Goal: Task Accomplishment & Management: Complete application form

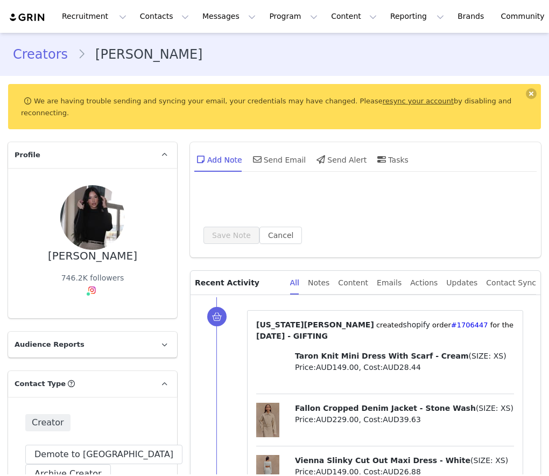
type input "+1 ([GEOGRAPHIC_DATA])"
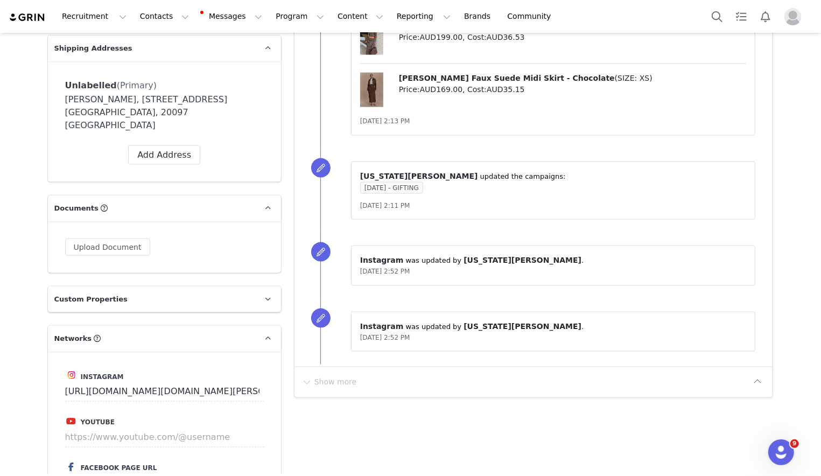
scroll to position [945, 0]
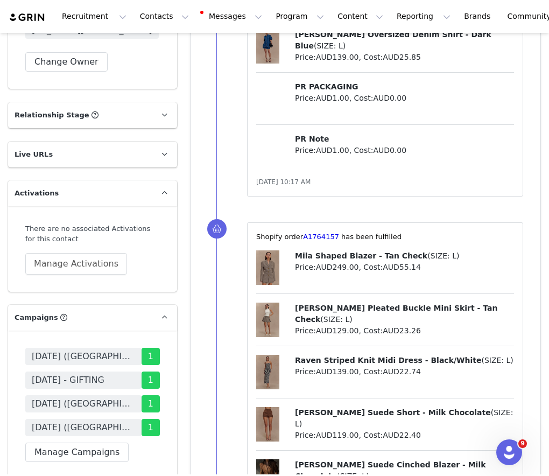
scroll to position [1783, 0]
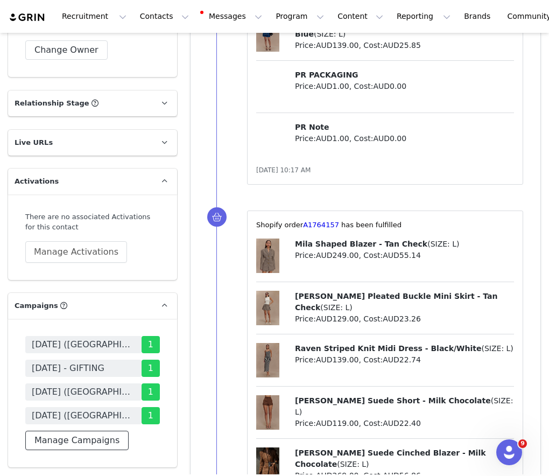
click at [111, 431] on button "Manage Campaigns" at bounding box center [76, 440] width 103 height 19
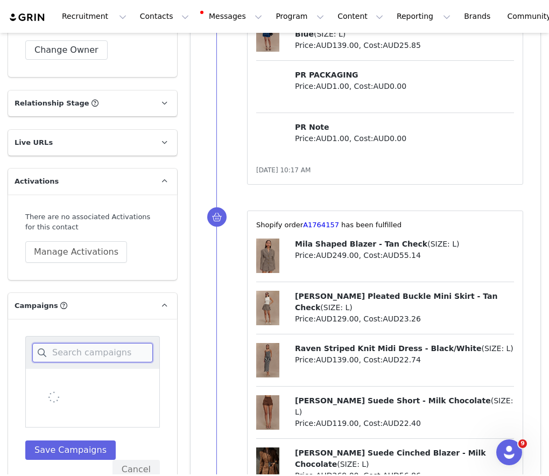
click at [121, 343] on input at bounding box center [92, 352] width 121 height 19
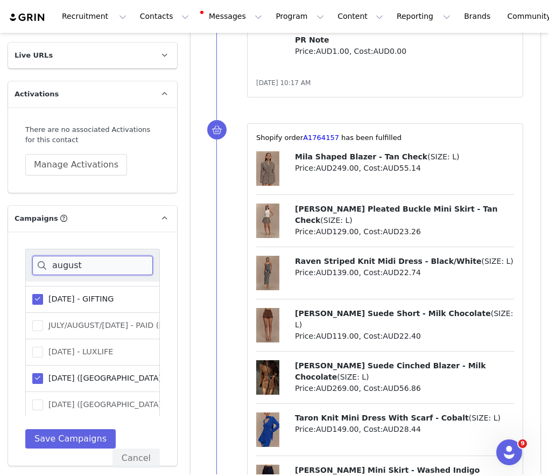
scroll to position [1891, 0]
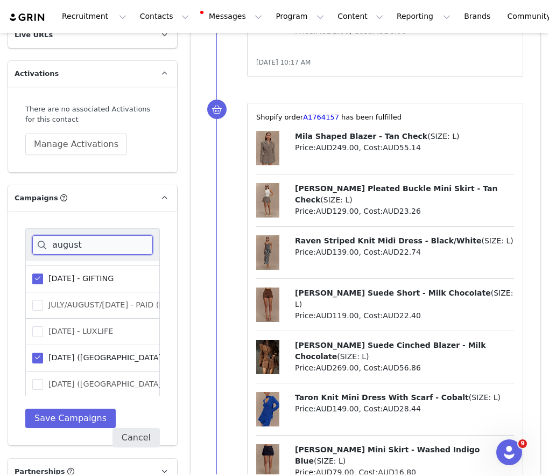
type input "august"
click at [134, 428] on button "Cancel" at bounding box center [136, 437] width 47 height 19
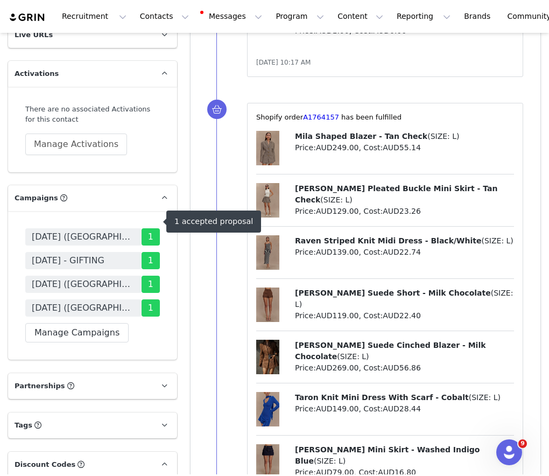
click at [105, 254] on span "[DATE] - GIFTING" at bounding box center [68, 260] width 73 height 13
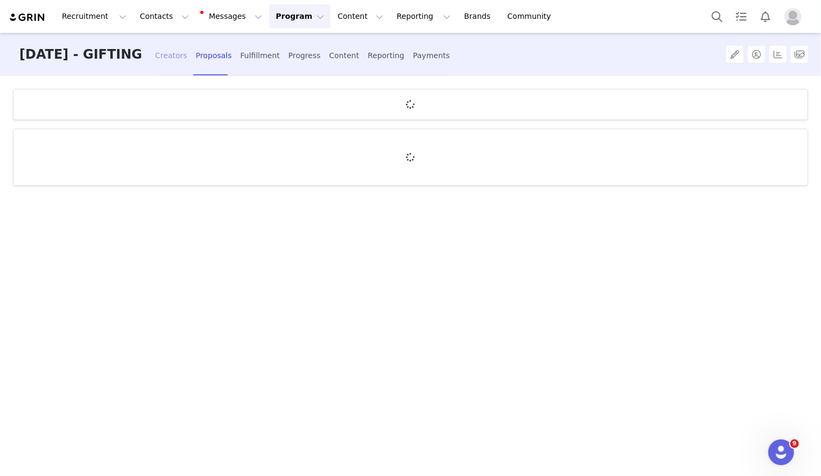
click at [187, 53] on div "Creators" at bounding box center [171, 55] width 32 height 29
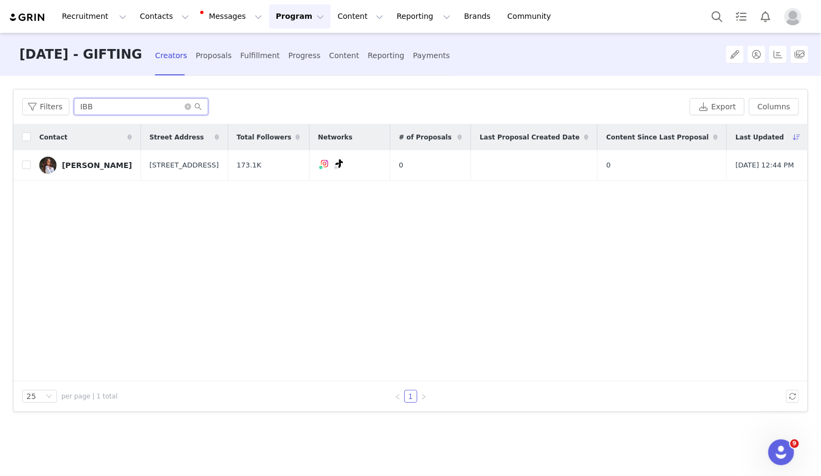
click at [159, 104] on input "IBB" at bounding box center [141, 106] width 135 height 17
type input "m"
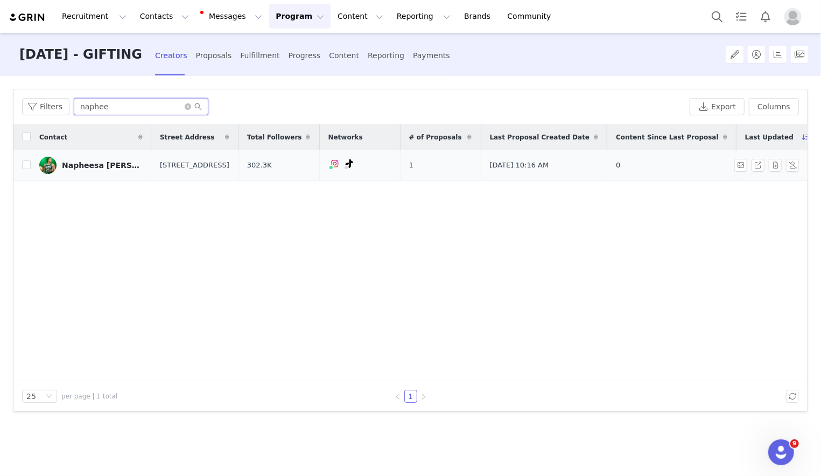
type input "naphee"
click at [35, 164] on td "Napheesa [PERSON_NAME]" at bounding box center [91, 165] width 121 height 31
click at [30, 164] on input "checkbox" at bounding box center [26, 165] width 9 height 9
checkbox input "true"
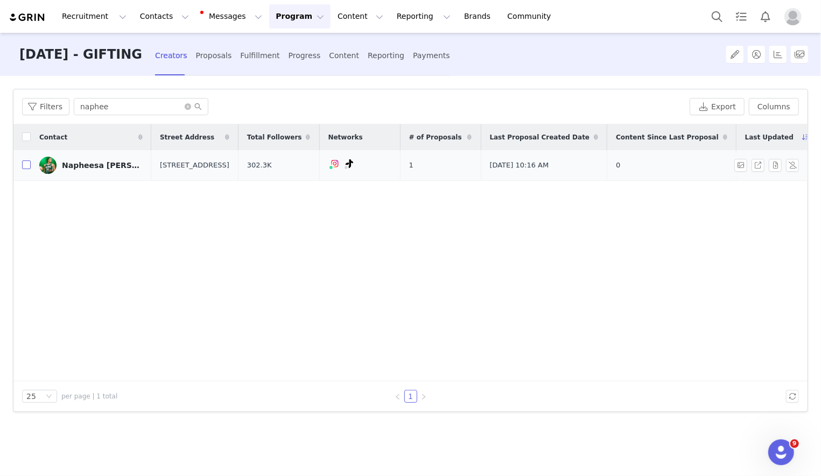
checkbox input "true"
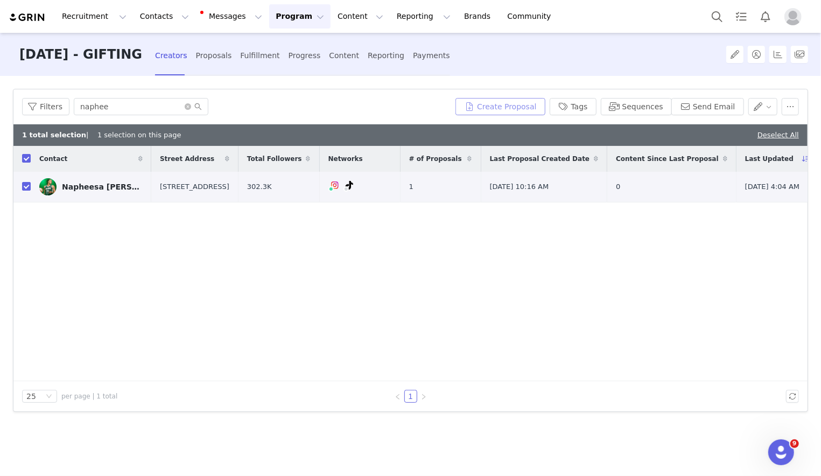
click at [501, 99] on button "Create Proposal" at bounding box center [500, 106] width 89 height 17
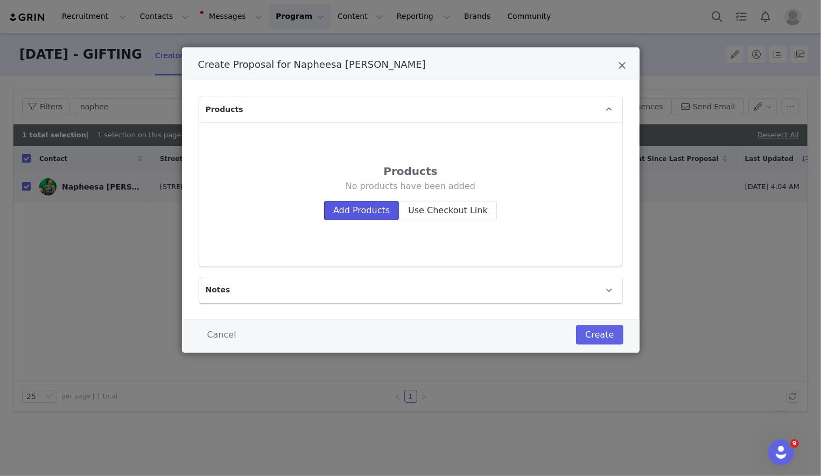
click at [353, 213] on button "Add Products" at bounding box center [361, 210] width 75 height 19
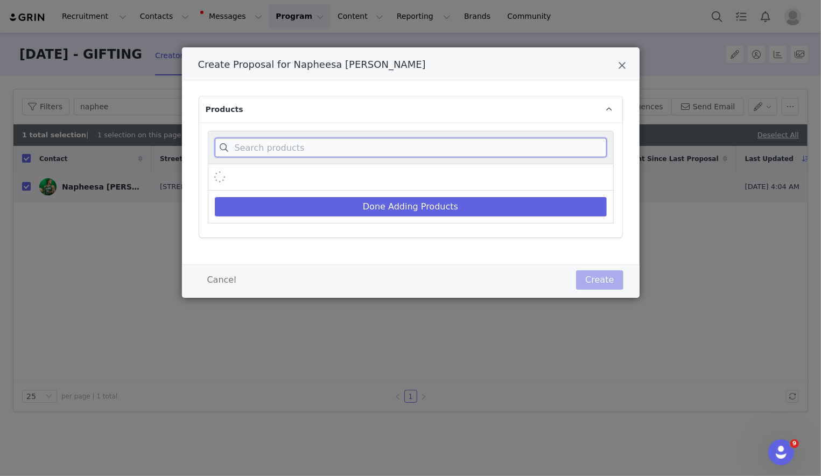
click at [349, 143] on input "Create Proposal for Napheesa Collier" at bounding box center [411, 147] width 392 height 19
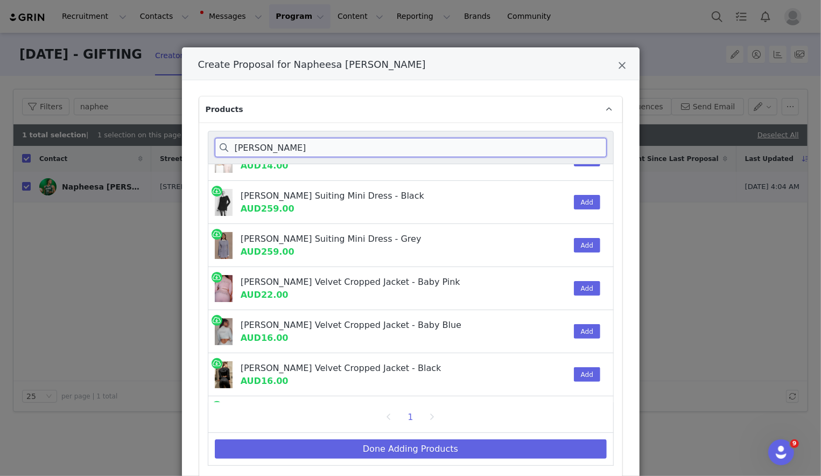
scroll to position [177, 0]
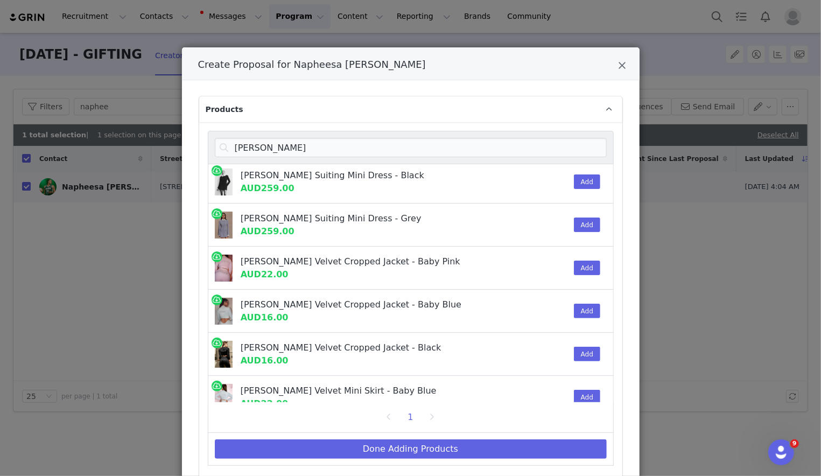
click at [549, 189] on div "Add" at bounding box center [584, 182] width 33 height 43
click at [549, 185] on button "Add" at bounding box center [587, 182] width 26 height 15
click at [436, 143] on input "gretchen" at bounding box center [411, 147] width 392 height 19
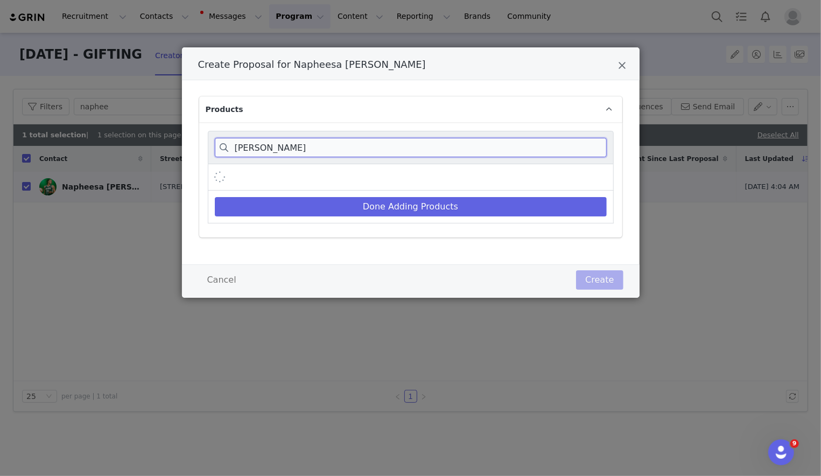
type input "michelle"
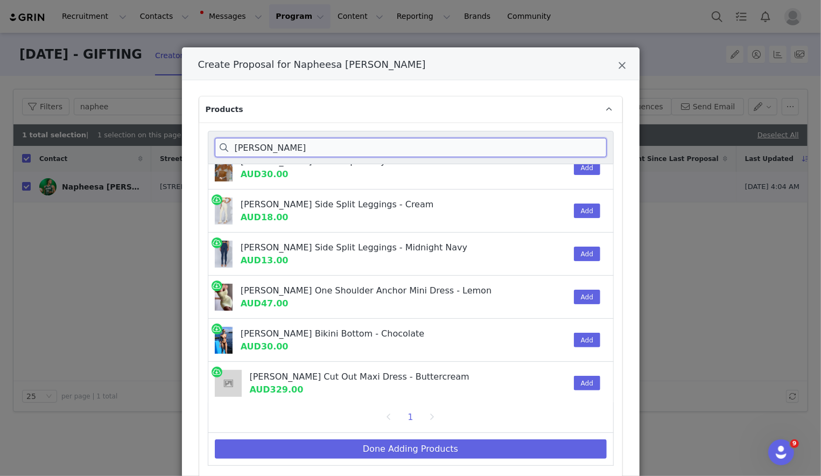
scroll to position [0, 0]
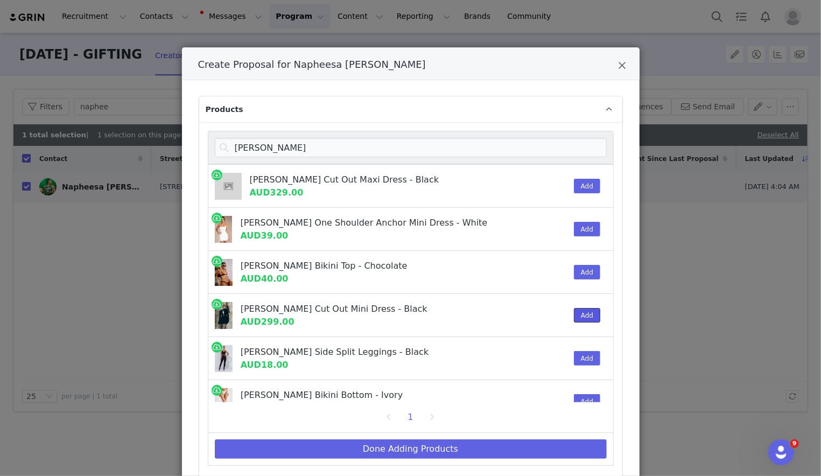
click at [549, 312] on button "Add" at bounding box center [587, 315] width 26 height 15
click at [518, 449] on button "Done Adding Products" at bounding box center [411, 449] width 392 height 19
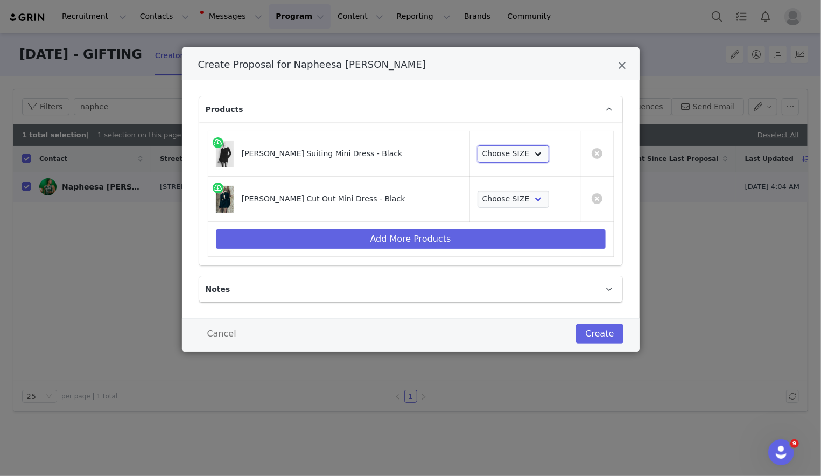
click at [517, 145] on select "Choose SIZE XXS XS S M L XL XXL 3XL" at bounding box center [514, 153] width 72 height 17
select select "27694041"
click at [478, 145] on select "Choose SIZE XXS XS S M L XL XXL 3XL" at bounding box center [514, 153] width 72 height 17
click at [501, 197] on select "Choose SIZE XXS XS S M L XL XXL 3XL" at bounding box center [514, 199] width 72 height 17
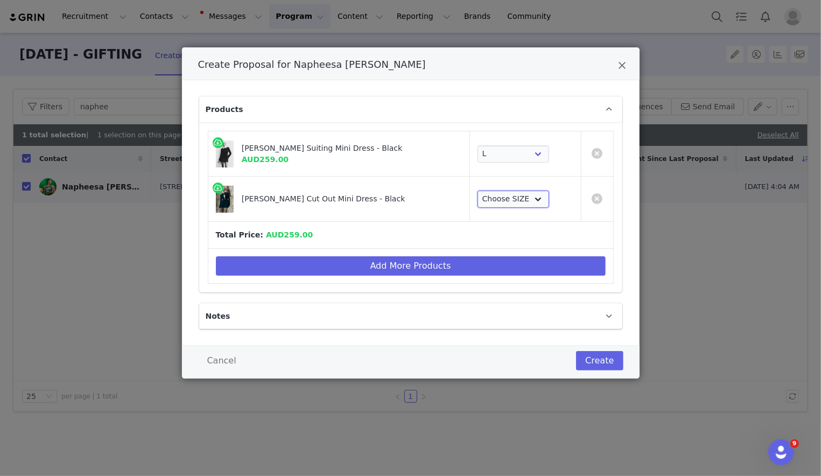
select select "27695694"
click at [478, 191] on select "Choose SIZE XXS XS S M L XL XXL 3XL" at bounding box center [514, 199] width 72 height 17
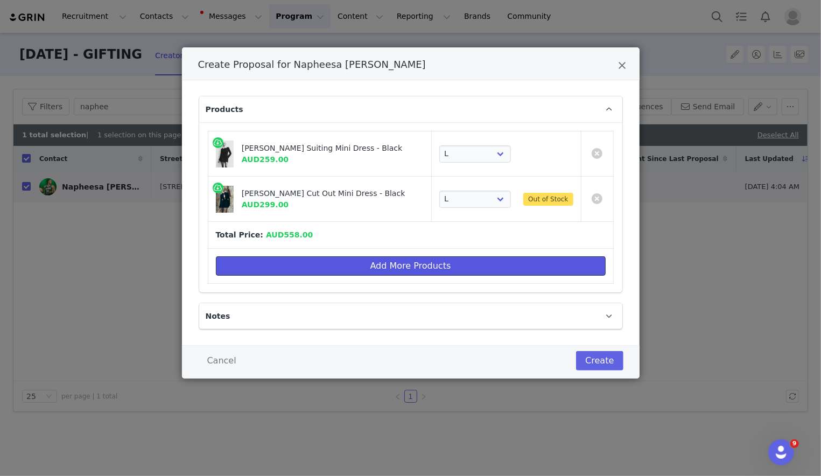
click at [466, 268] on button "Add More Products" at bounding box center [411, 265] width 390 height 19
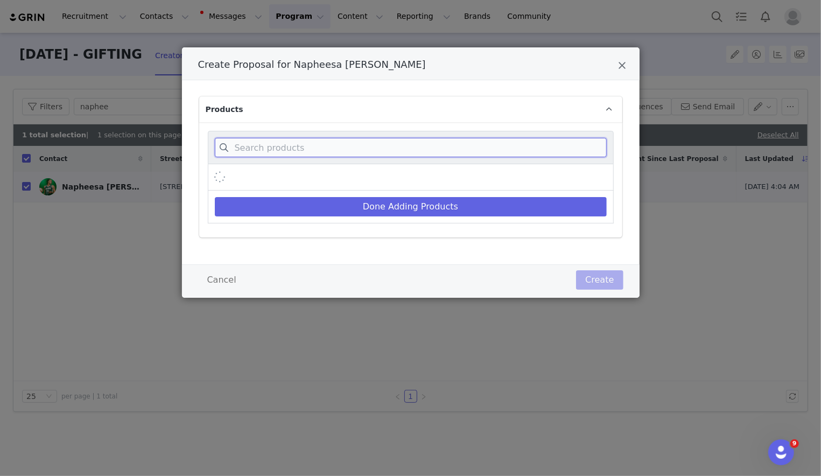
click at [464, 151] on input "Create Proposal for Napheesa Collier" at bounding box center [411, 147] width 392 height 19
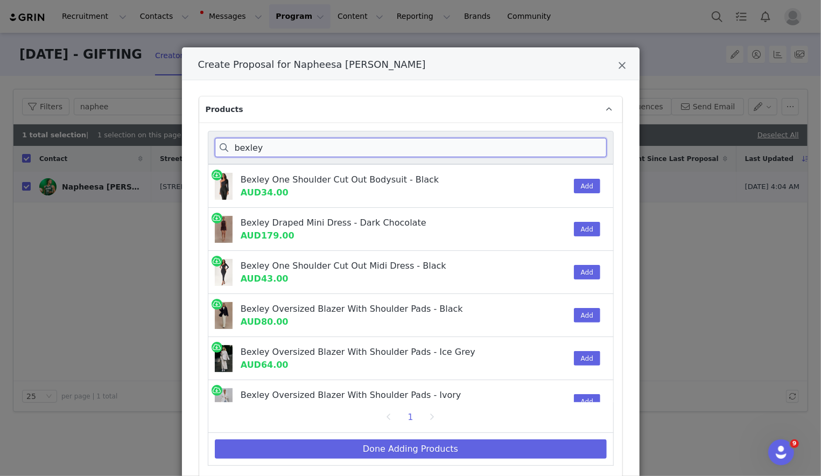
scroll to position [19, 0]
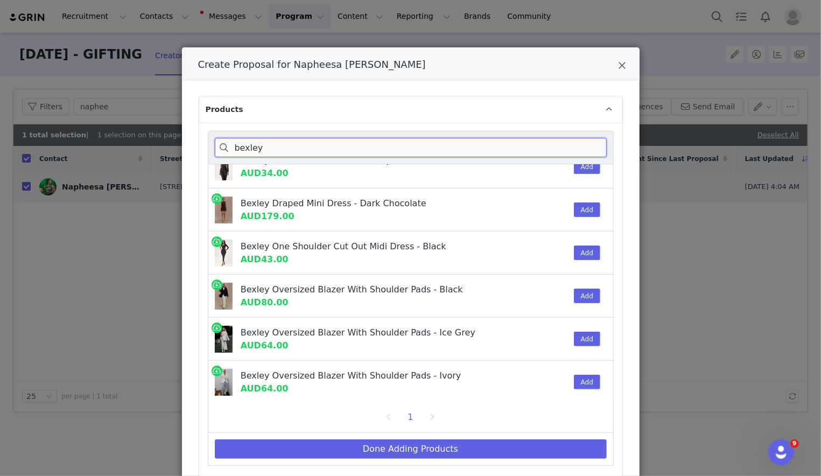
type input "bexley"
click at [549, 208] on div "Add" at bounding box center [584, 210] width 33 height 43
click at [549, 209] on button "Add" at bounding box center [587, 210] width 26 height 15
click at [468, 454] on button "Done Adding Products" at bounding box center [411, 449] width 392 height 19
select select "27694041"
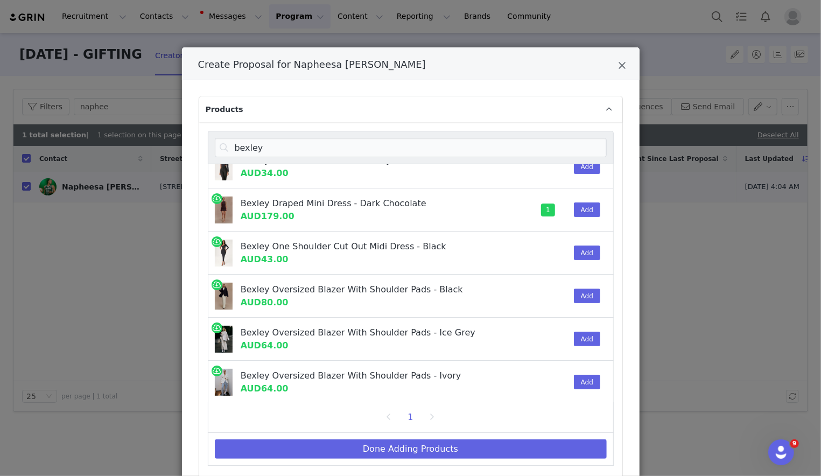
select select "27695694"
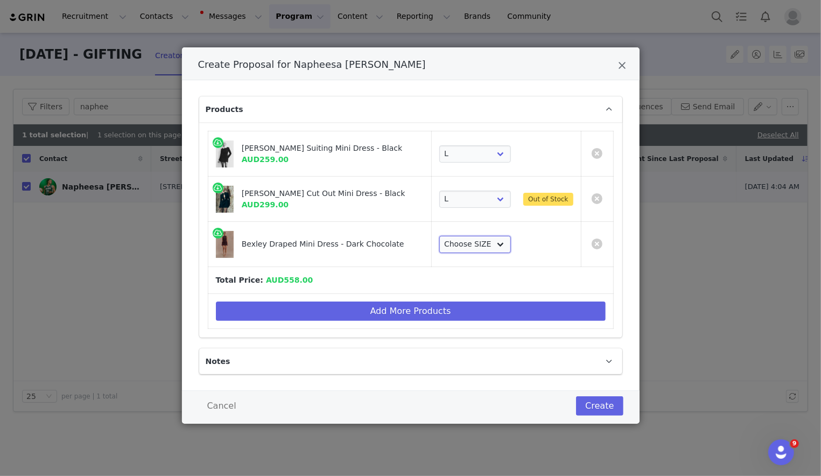
click at [480, 238] on select "Choose SIZE XXS XS S M L XL XXL 3XL" at bounding box center [476, 244] width 72 height 17
select select "27127668"
click at [440, 236] on select "Choose SIZE XXS XS S M L XL XXL 3XL" at bounding box center [476, 244] width 72 height 17
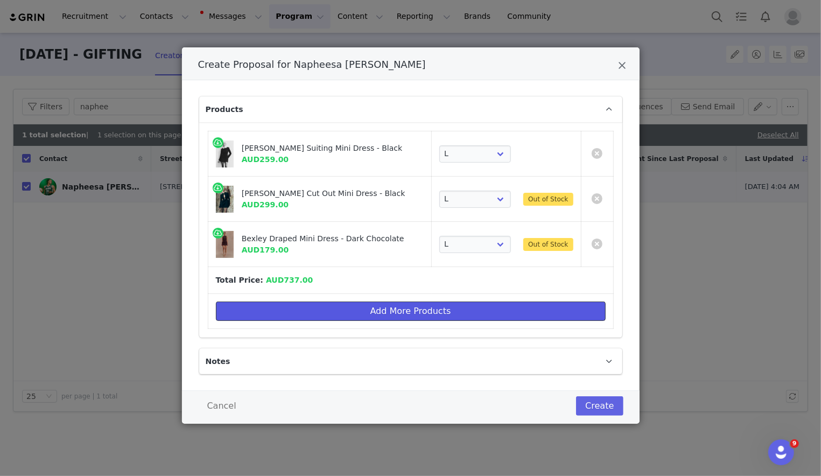
click at [465, 312] on button "Add More Products" at bounding box center [411, 311] width 390 height 19
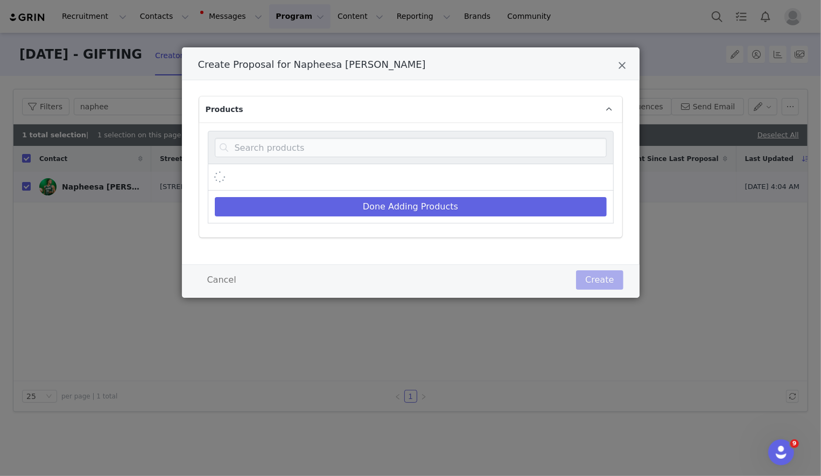
click at [449, 164] on div "Create Proposal for Napheesa Collier" at bounding box center [411, 177] width 406 height 26
click at [446, 152] on input "Create Proposal for Napheesa Collier" at bounding box center [411, 147] width 392 height 19
type input "kirra"
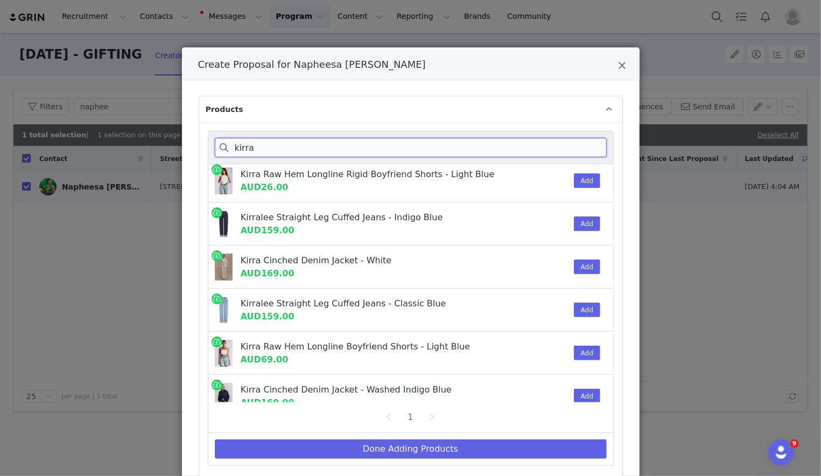
scroll to position [191, 0]
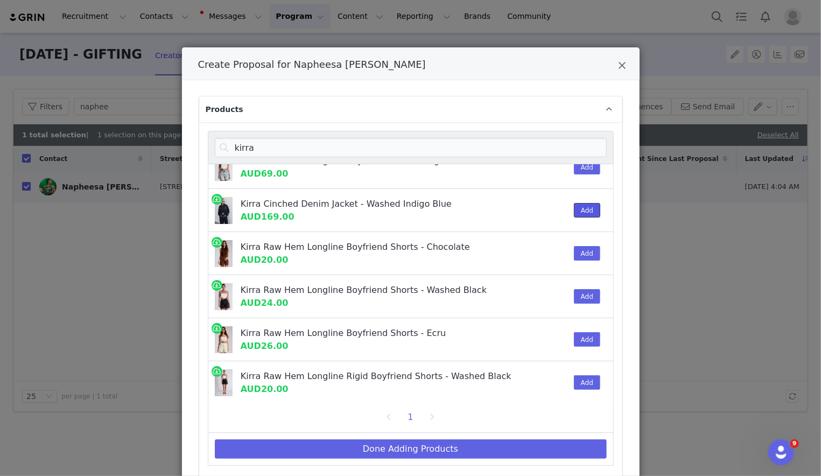
click at [549, 211] on button "Add" at bounding box center [587, 210] width 26 height 15
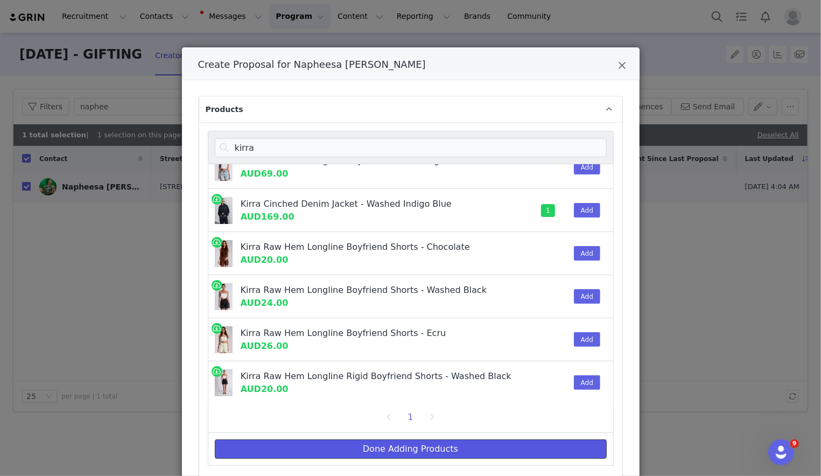
click at [500, 452] on button "Done Adding Products" at bounding box center [411, 449] width 392 height 19
select select "27694041"
select select "27695694"
select select "27127668"
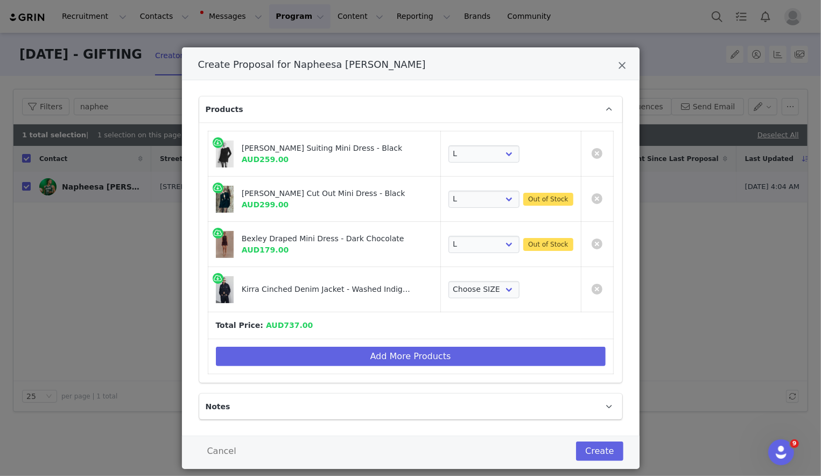
click at [489, 304] on td "Choose SIZE XXS XS S M L XL XXL 3XL" at bounding box center [511, 289] width 141 height 45
click at [489, 288] on select "Choose SIZE XXS XS S M L XL XXL 3XL" at bounding box center [485, 289] width 72 height 17
select select "27127940"
click at [449, 281] on select "Choose SIZE XXS XS S M L XL XXL 3XL" at bounding box center [485, 289] width 72 height 17
click at [491, 253] on td "Choose SIZE XXS XS S M L XL XXL 3XL Out of Stock" at bounding box center [511, 244] width 141 height 45
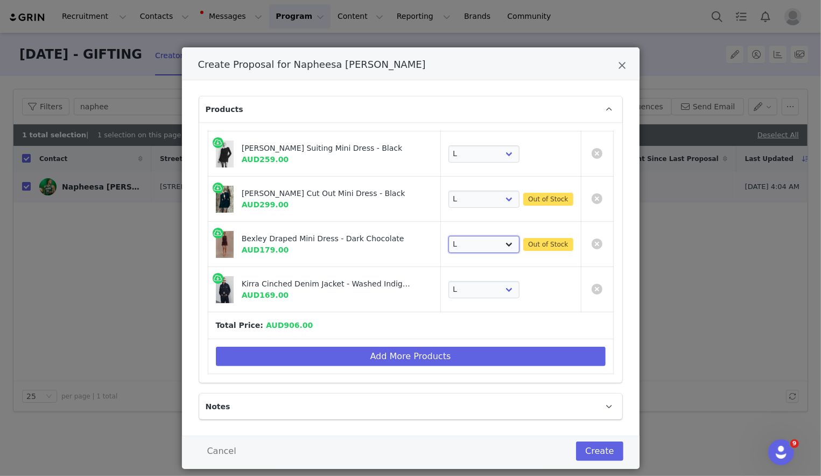
click at [490, 240] on select "Choose SIZE XXS XS S M L XL XXL 3XL" at bounding box center [485, 244] width 72 height 17
select select "27127667"
click at [449, 236] on select "Choose SIZE XXS XS S M L XL XXL 3XL" at bounding box center [485, 244] width 72 height 17
click at [490, 200] on select "Choose SIZE XXS XS S M L XL XXL 3XL" at bounding box center [485, 199] width 72 height 17
select select "27695693"
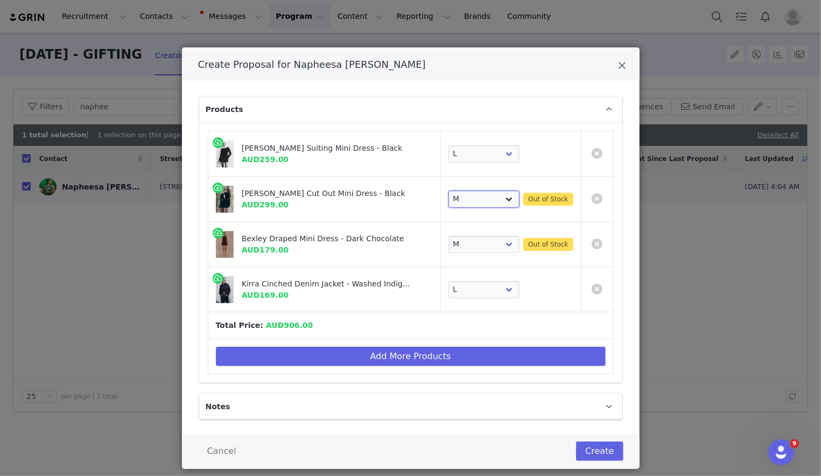
click at [449, 191] on select "Choose SIZE XXS XS S M L XL XXL 3XL" at bounding box center [485, 199] width 72 height 17
click at [387, 344] on td "Add More Products" at bounding box center [411, 356] width 406 height 35
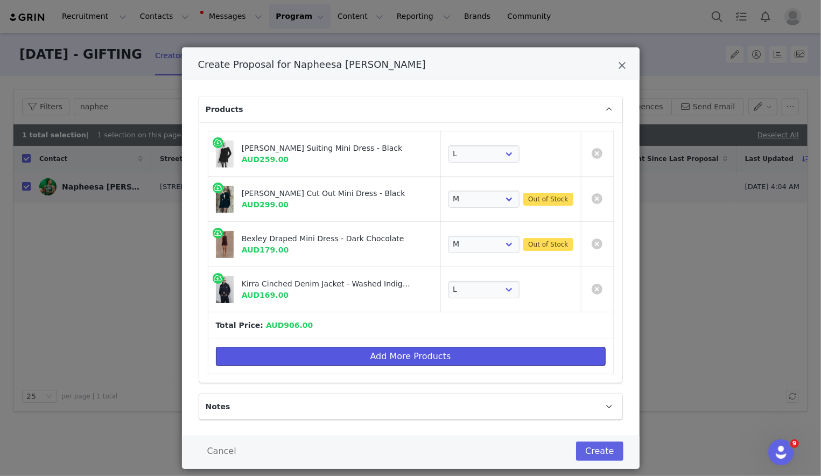
click at [364, 351] on button "Add More Products" at bounding box center [411, 356] width 390 height 19
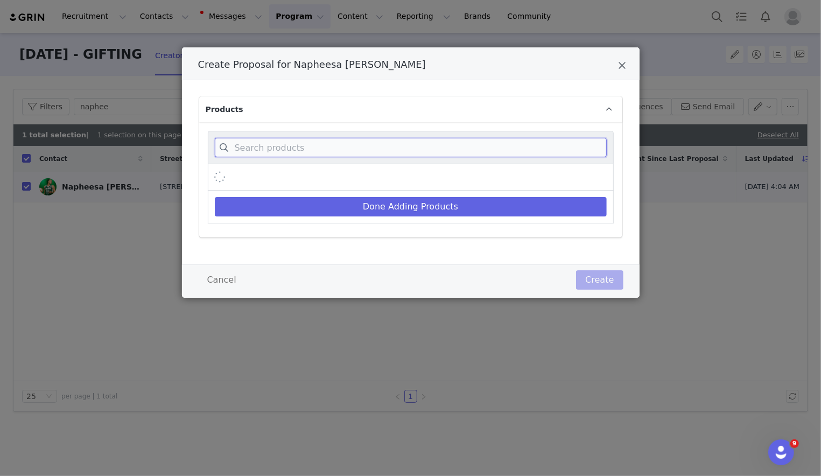
click at [388, 156] on input "Create Proposal for Napheesa Collier" at bounding box center [411, 147] width 392 height 19
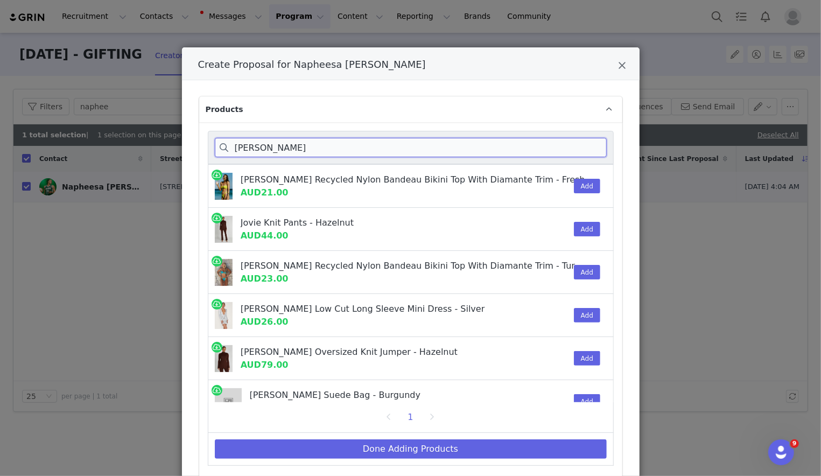
scroll to position [106, 0]
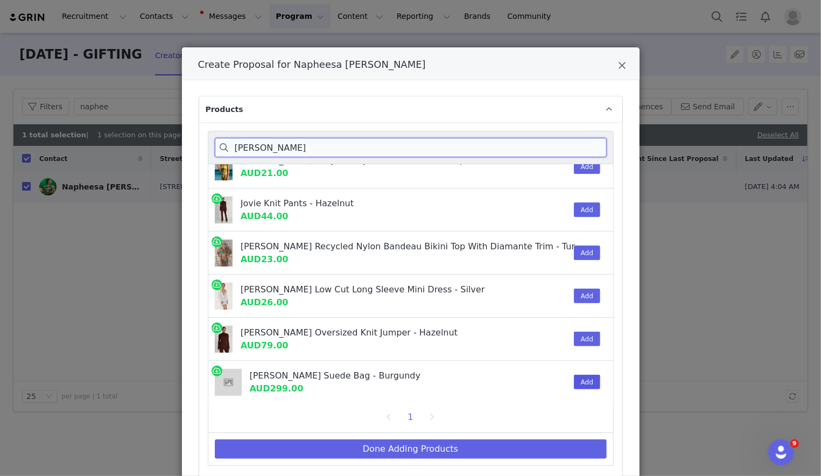
type input "hazel"
click at [549, 379] on button "Add" at bounding box center [587, 382] width 26 height 15
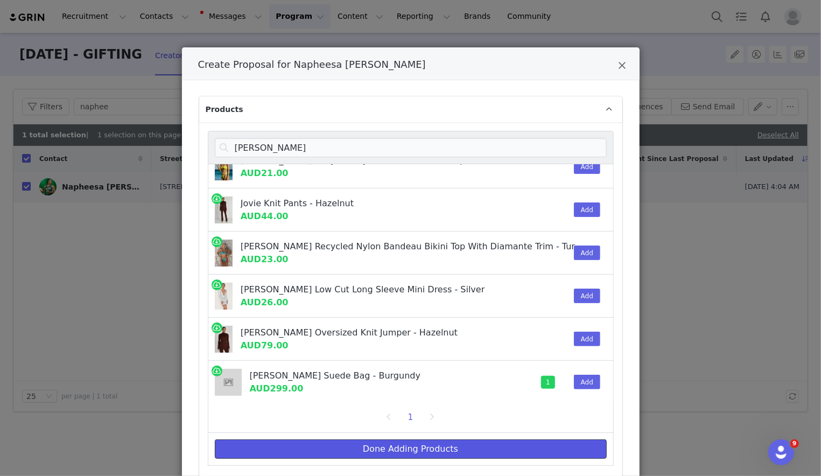
click at [545, 449] on button "Done Adding Products" at bounding box center [411, 449] width 392 height 19
select select "27694041"
select select "27695693"
select select "27127667"
select select "27127940"
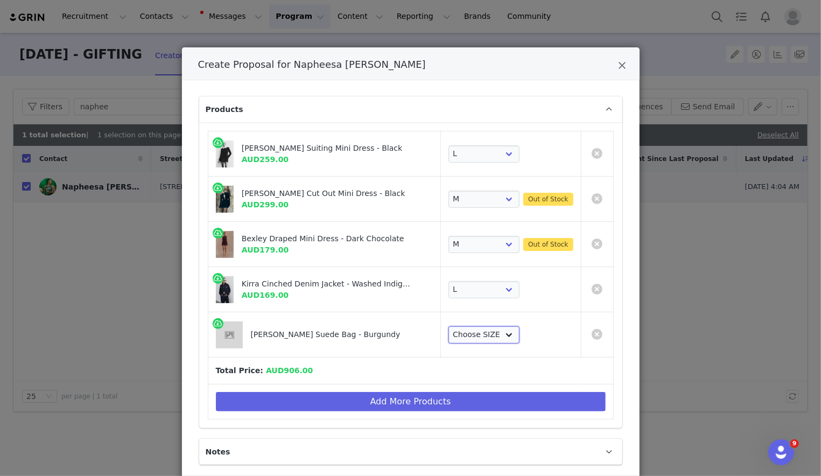
click at [498, 328] on select "Choose SIZE ONE SIZE" at bounding box center [485, 334] width 72 height 17
select select "27695113"
click at [449, 326] on select "Choose SIZE ONE SIZE" at bounding box center [485, 334] width 72 height 17
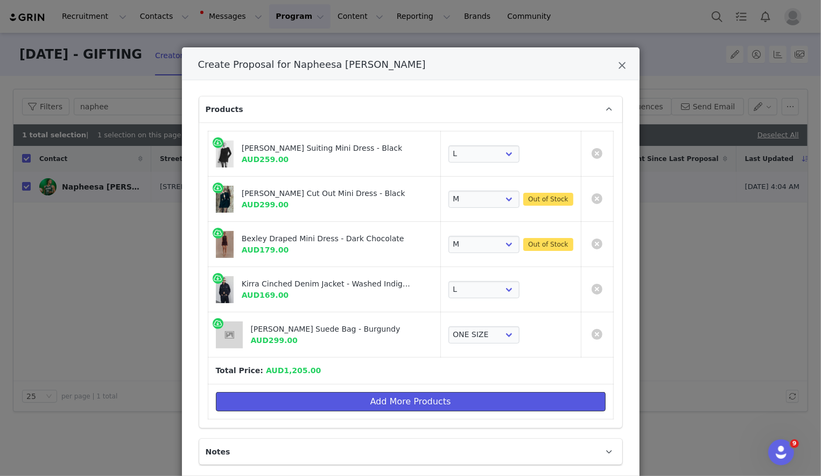
click at [478, 401] on button "Add More Products" at bounding box center [411, 401] width 390 height 19
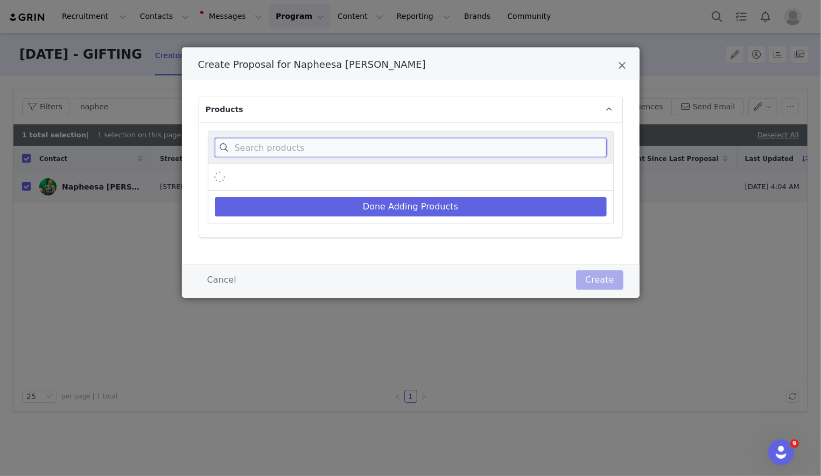
click at [485, 149] on input "Create Proposal for Napheesa Collier" at bounding box center [411, 147] width 392 height 19
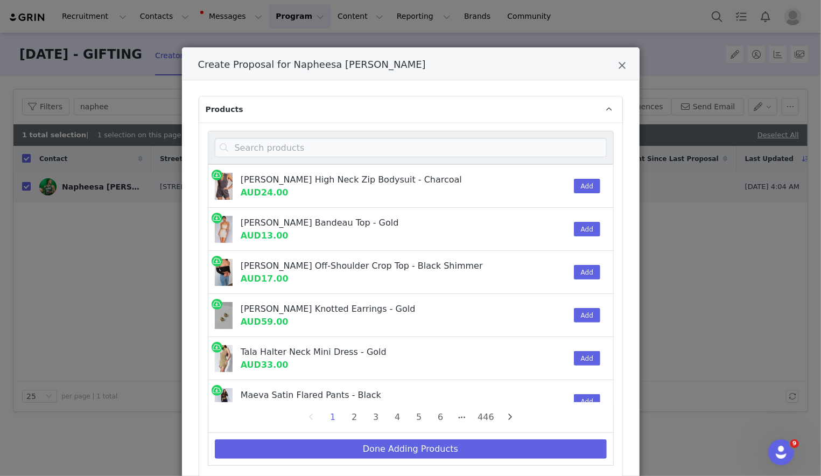
click at [437, 434] on div "Done Adding Products" at bounding box center [411, 449] width 406 height 33
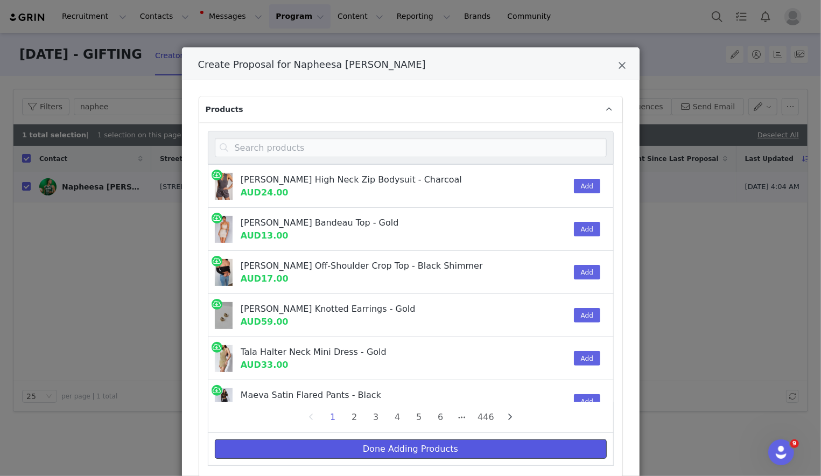
click at [437, 448] on button "Done Adding Products" at bounding box center [411, 449] width 392 height 19
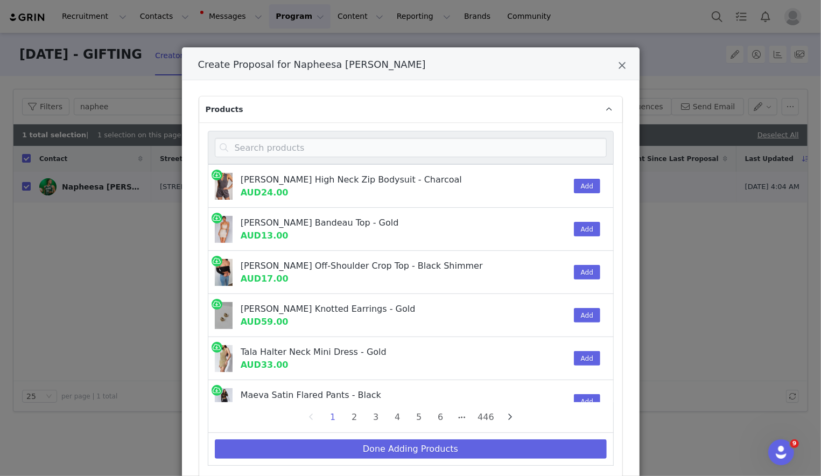
select select "27694041"
select select "27695693"
select select "27127667"
select select "27127940"
select select "27695113"
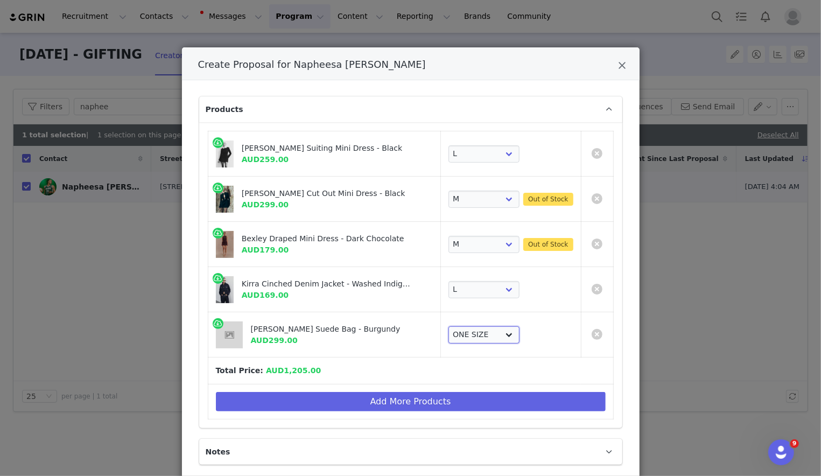
click at [462, 334] on select "Choose SIZE ONE SIZE" at bounding box center [485, 334] width 72 height 17
select select "Create Proposal for Napheesa Collier"
click at [449, 326] on select "Choose SIZE ONE SIZE" at bounding box center [485, 334] width 72 height 17
click at [478, 189] on td "Choose SIZE XXS XS S M L XL XXL 3XL Out of Stock" at bounding box center [511, 199] width 141 height 45
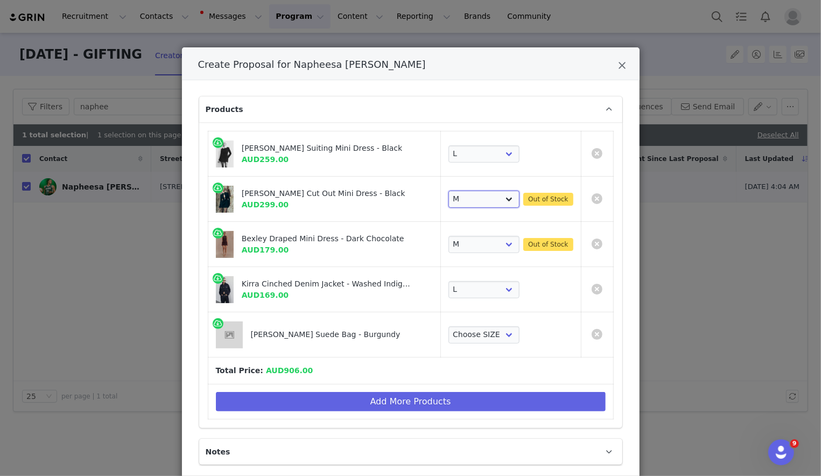
click at [478, 193] on select "Choose SIZE XXS XS S M L XL XXL 3XL" at bounding box center [485, 199] width 72 height 17
click at [449, 191] on select "Choose SIZE XXS XS S M L XL XXL 3XL" at bounding box center [485, 199] width 72 height 17
click at [481, 199] on select "Choose SIZE XXS XS S M L XL XXL 3XL" at bounding box center [485, 199] width 72 height 17
click at [449, 191] on select "Choose SIZE XXS XS S M L XL XXL 3XL" at bounding box center [485, 199] width 72 height 17
click at [496, 198] on select "Choose SIZE XXS XS S M L XL XXL 3XL" at bounding box center [485, 199] width 72 height 17
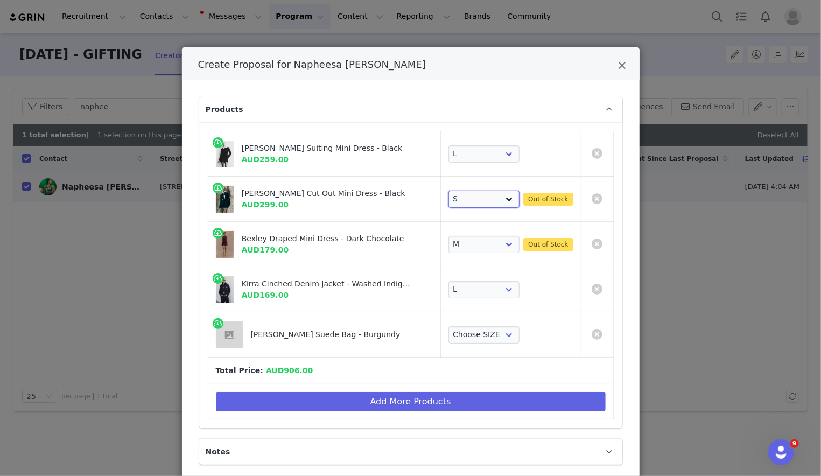
click at [449, 191] on select "Choose SIZE XXS XS S M L XL XXL 3XL" at bounding box center [485, 199] width 72 height 17
click at [495, 191] on select "Choose SIZE XXS XS S M L XL XXL 3XL" at bounding box center [485, 199] width 72 height 17
click at [449, 191] on select "Choose SIZE XXS XS S M L XL XXL 3XL" at bounding box center [485, 199] width 72 height 17
click at [493, 193] on select "Choose SIZE XXS XS S M L XL XXL 3XL" at bounding box center [485, 199] width 72 height 17
select select "27695691"
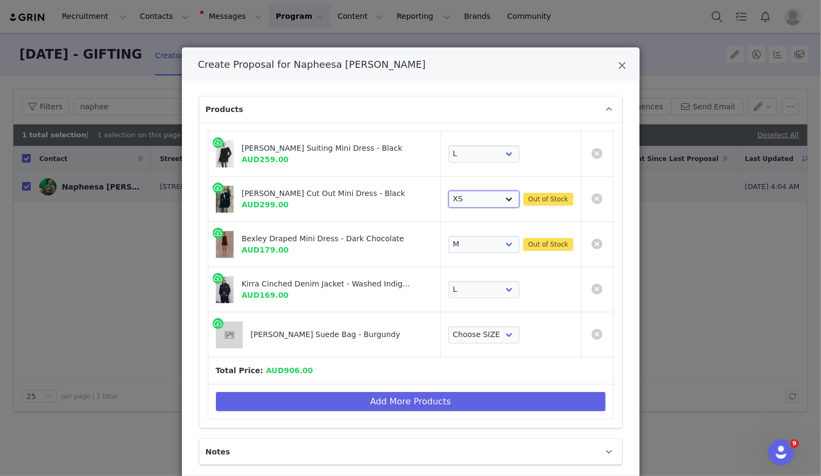
click at [449, 191] on select "Choose SIZE XXS XS S M L XL XXL 3XL" at bounding box center [485, 199] width 72 height 17
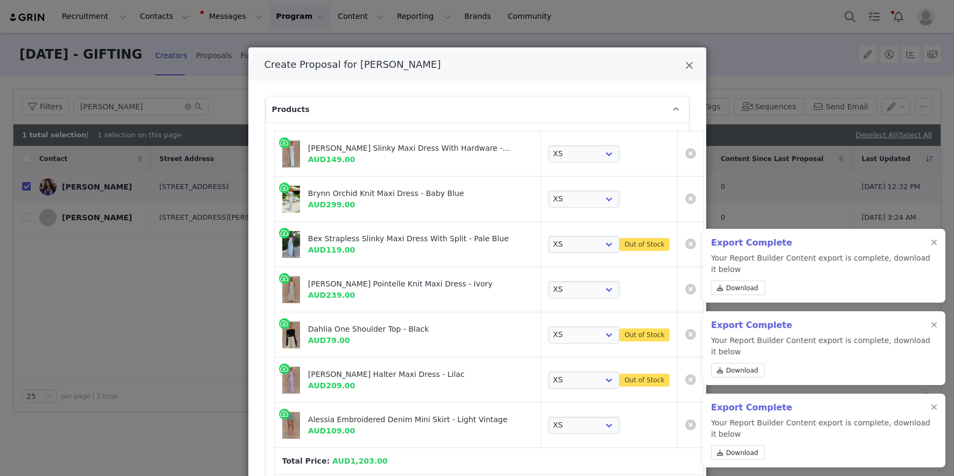
select select "27635641"
select select "26835838"
select select "27100064"
select select "25939004"
select select "26558070"
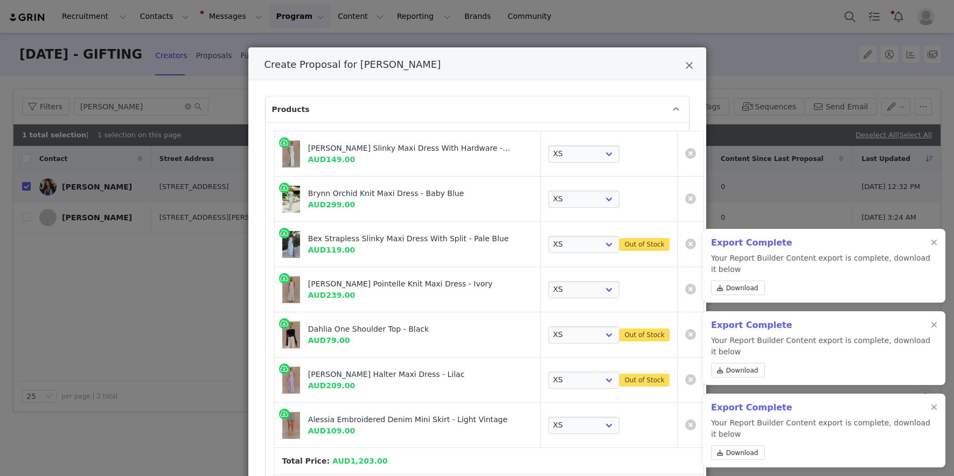
select select "26375068"
select select "26375824"
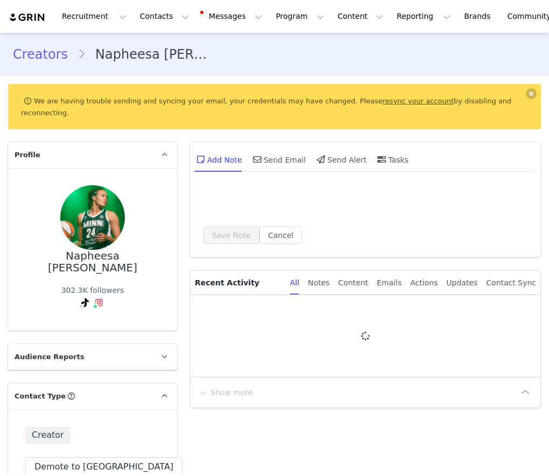
type input "+1 ([GEOGRAPHIC_DATA])"
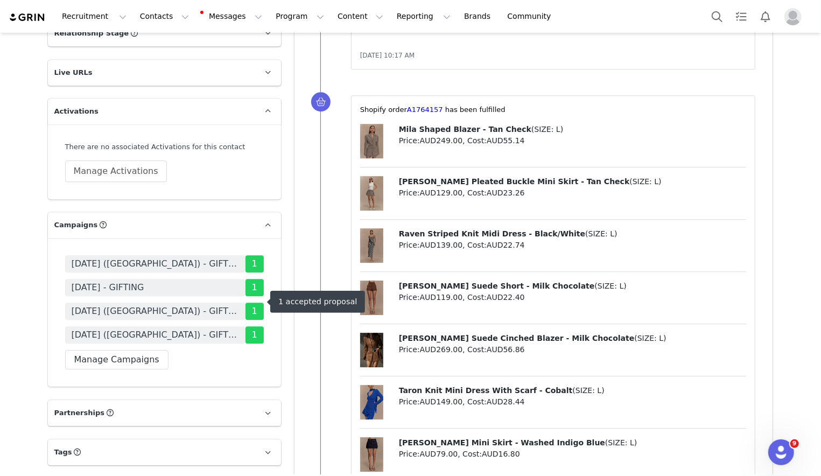
click at [142, 329] on span "[DATE] ([GEOGRAPHIC_DATA]) - GIFTING" at bounding box center [156, 335] width 168 height 13
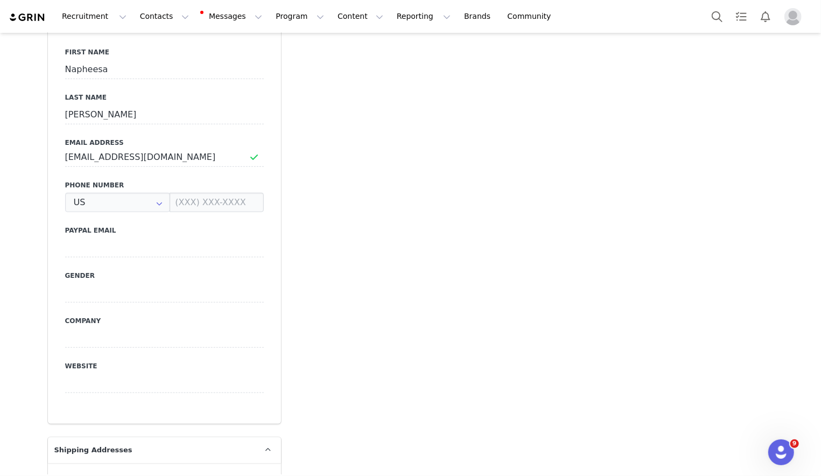
type input "+1 ([GEOGRAPHIC_DATA])"
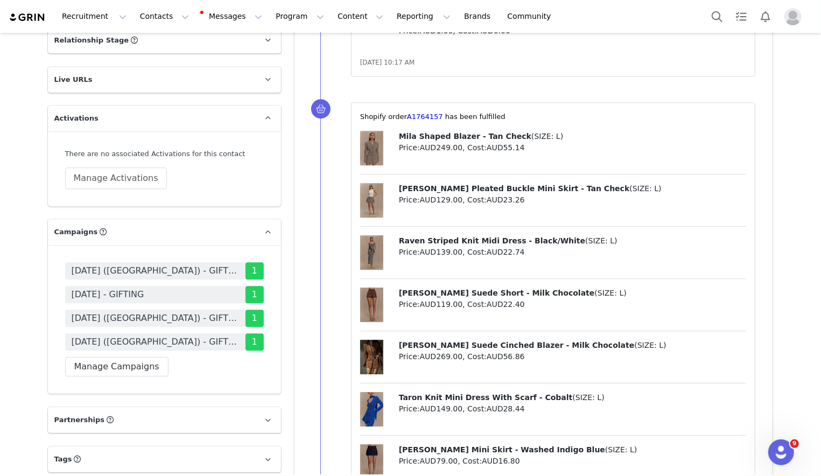
scroll to position [1824, 0]
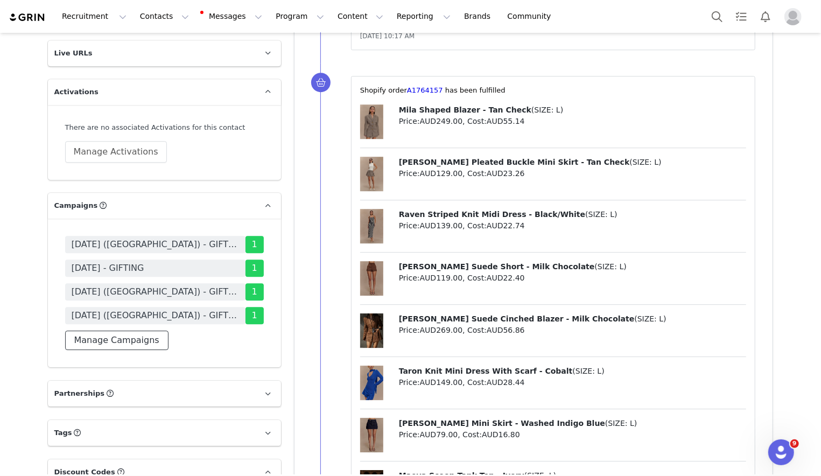
click at [132, 331] on button "Manage Campaigns" at bounding box center [116, 340] width 103 height 19
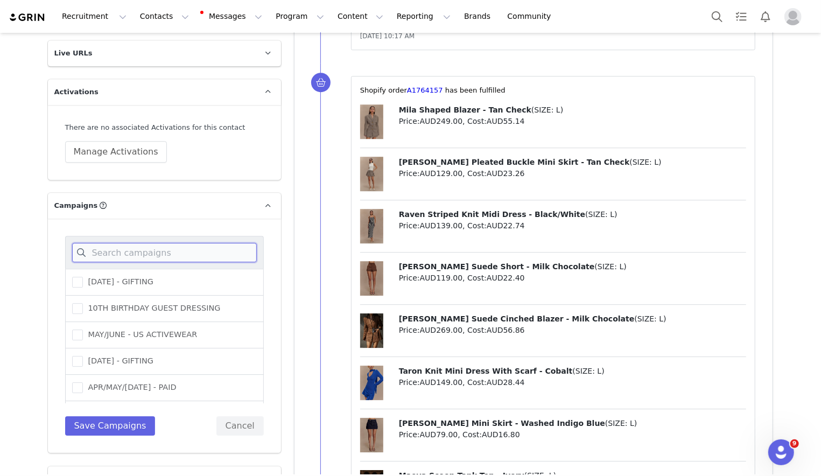
click at [155, 243] on input at bounding box center [164, 252] width 185 height 19
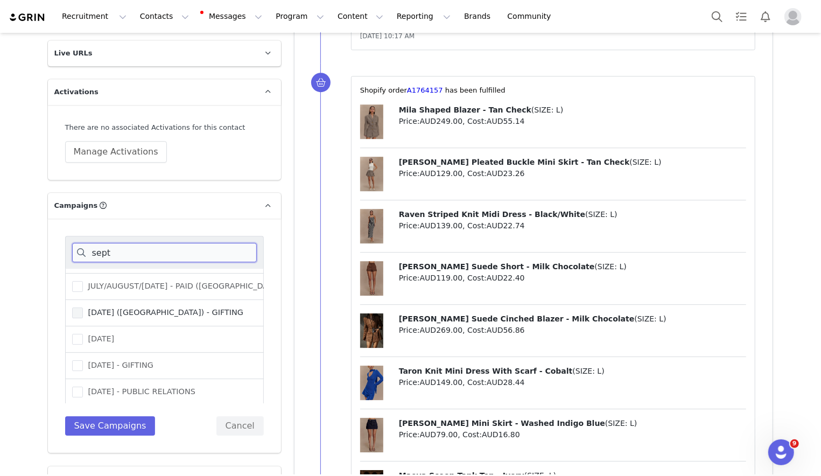
type input "sept"
click at [144, 308] on span "[DATE] ([GEOGRAPHIC_DATA]) - GIFTING" at bounding box center [163, 313] width 161 height 10
click at [83, 308] on input "[DATE] ([GEOGRAPHIC_DATA]) - GIFTING" at bounding box center [83, 308] width 0 height 0
click at [126, 416] on button "Save Campaigns" at bounding box center [110, 425] width 90 height 19
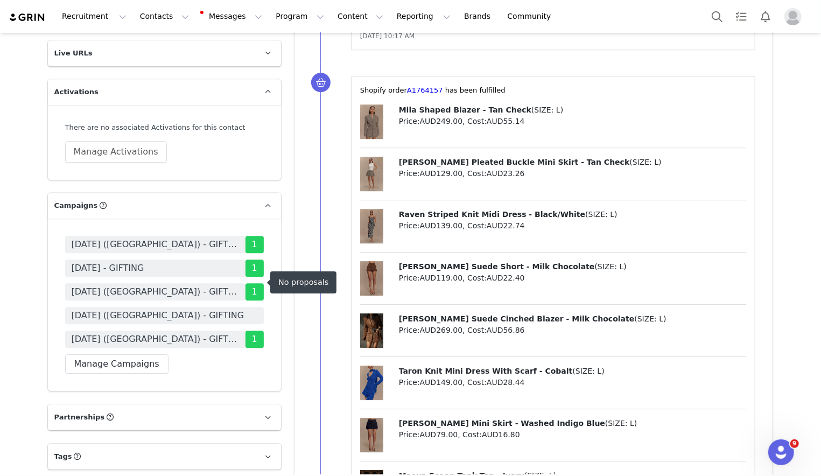
click at [161, 309] on span "[DATE] ([GEOGRAPHIC_DATA]) - GIFTING" at bounding box center [158, 315] width 173 height 13
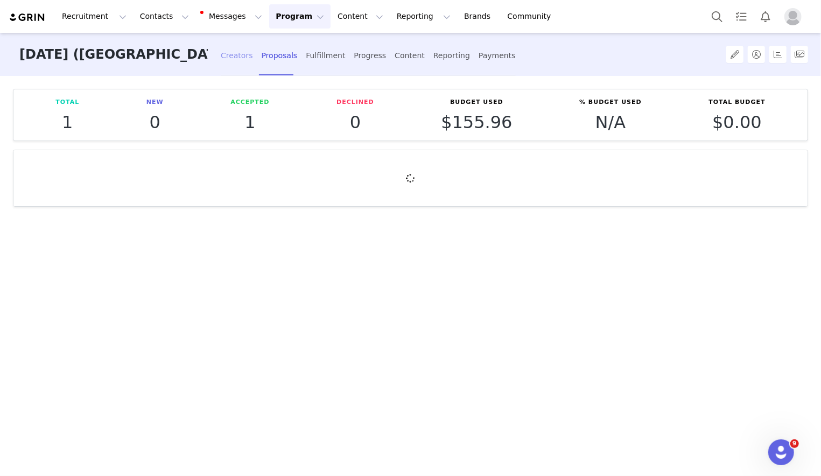
click at [224, 58] on div "Creators" at bounding box center [237, 55] width 32 height 29
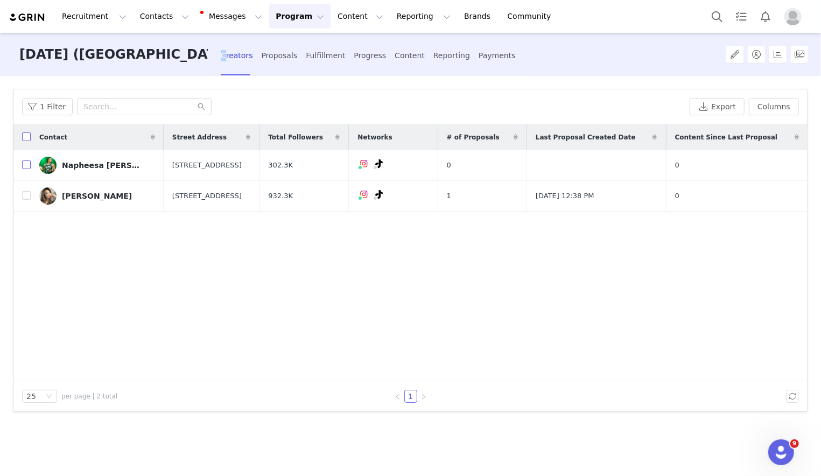
click at [26, 164] on input "checkbox" at bounding box center [26, 165] width 9 height 9
checkbox input "true"
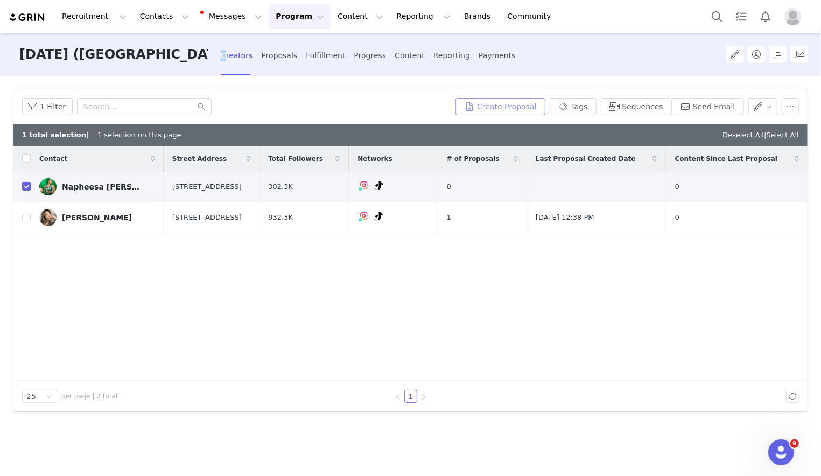
click at [485, 112] on button "Create Proposal" at bounding box center [500, 106] width 89 height 17
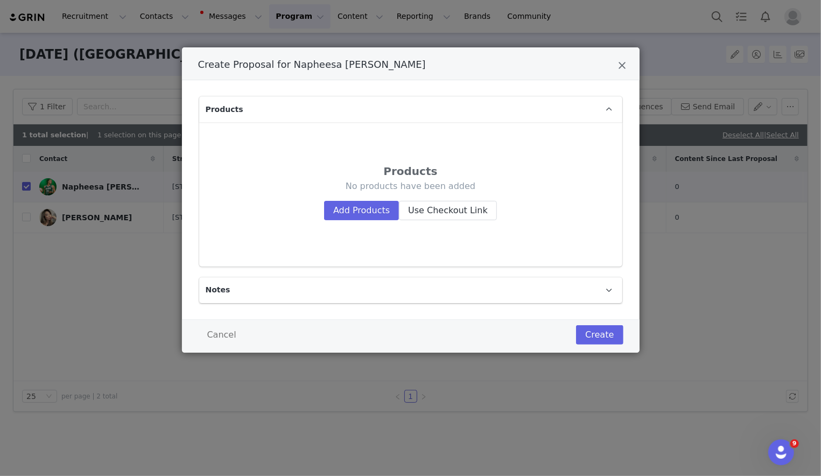
click at [322, 202] on div "No products have been added Add Products Use Checkout Link" at bounding box center [410, 199] width 363 height 39
click at [344, 205] on button "Add Products" at bounding box center [361, 210] width 75 height 19
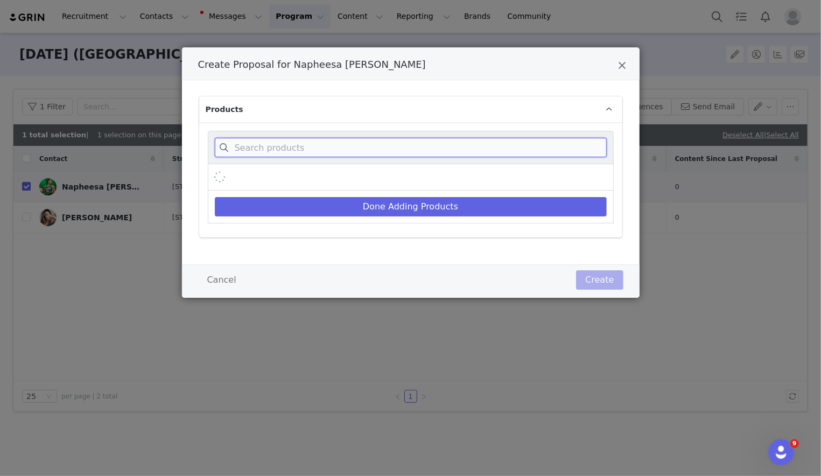
click at [314, 149] on input "Create Proposal for Napheesa Collier" at bounding box center [411, 147] width 392 height 19
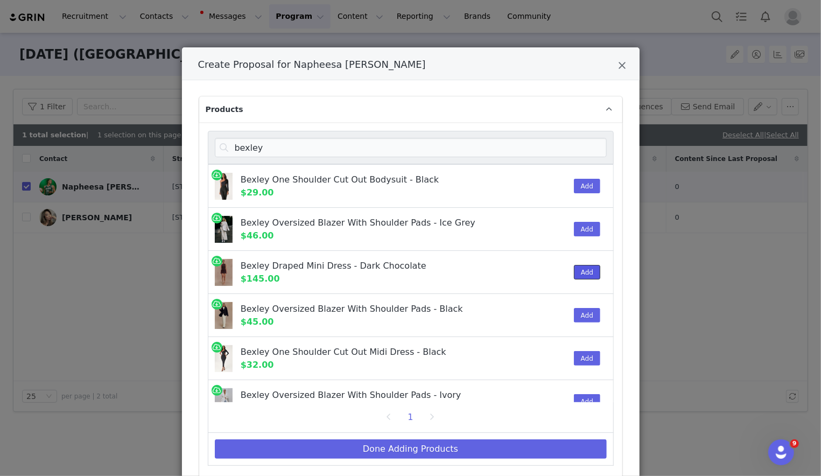
click at [549, 275] on button "Add" at bounding box center [587, 272] width 26 height 15
click at [549, 149] on input "bexley" at bounding box center [411, 147] width 392 height 19
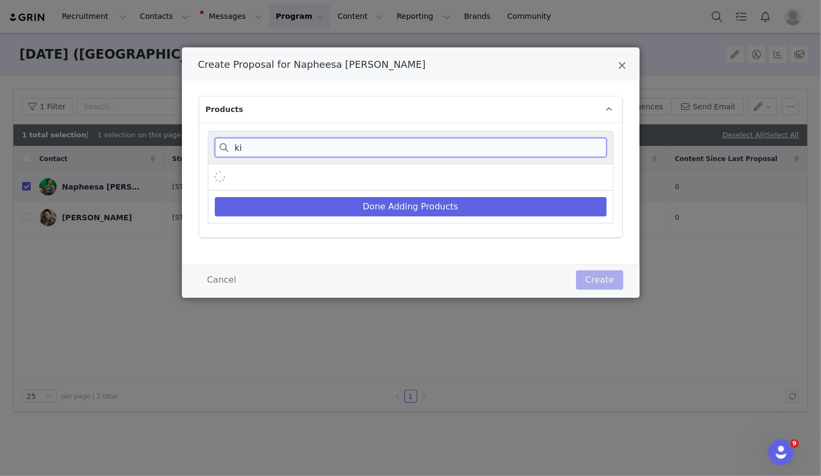
type input "k"
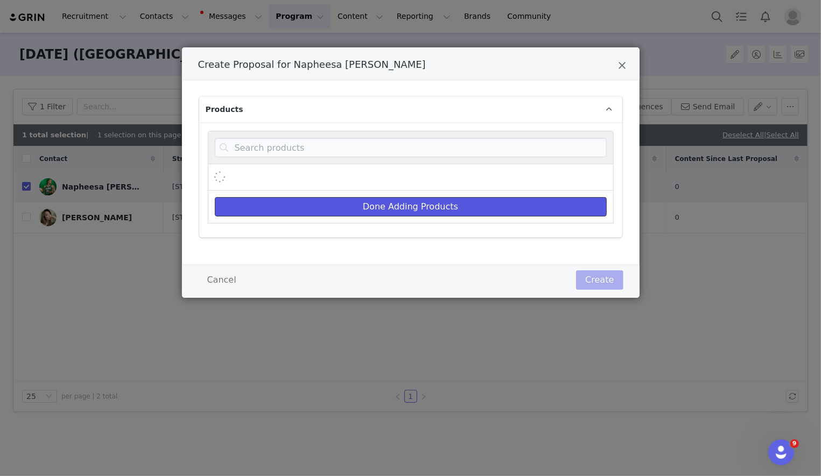
click at [549, 207] on button "Done Adding Products" at bounding box center [411, 206] width 392 height 19
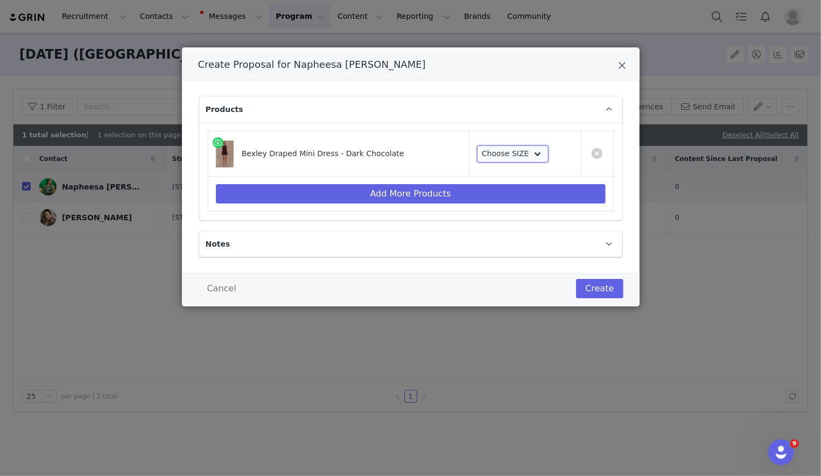
click at [528, 156] on select "Choose SIZE XXS XS S M L XL XXL 3XL" at bounding box center [513, 153] width 72 height 17
select select "27568705"
click at [477, 145] on select "Choose SIZE XXS XS S M L XL XXL 3XL" at bounding box center [513, 153] width 72 height 17
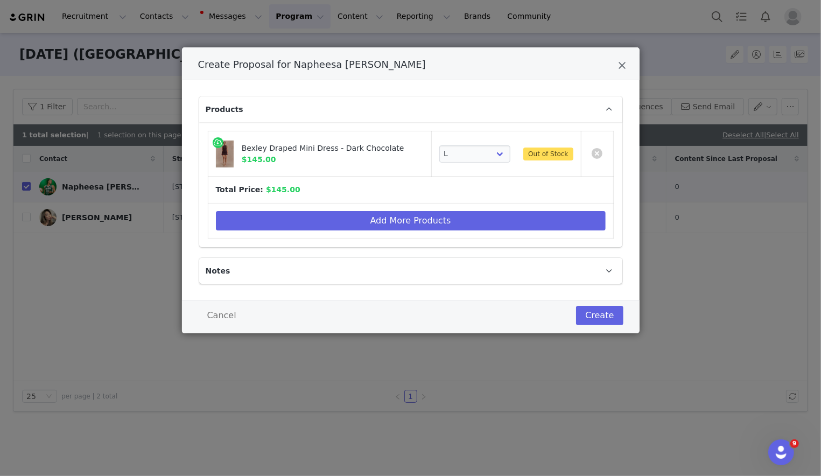
click at [523, 195] on td "Total Price: $145.00" at bounding box center [411, 190] width 406 height 27
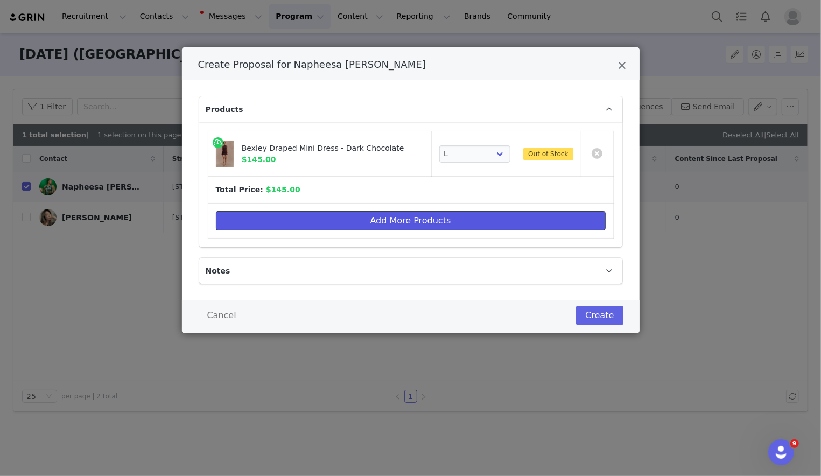
click at [523, 213] on button "Add More Products" at bounding box center [411, 220] width 390 height 19
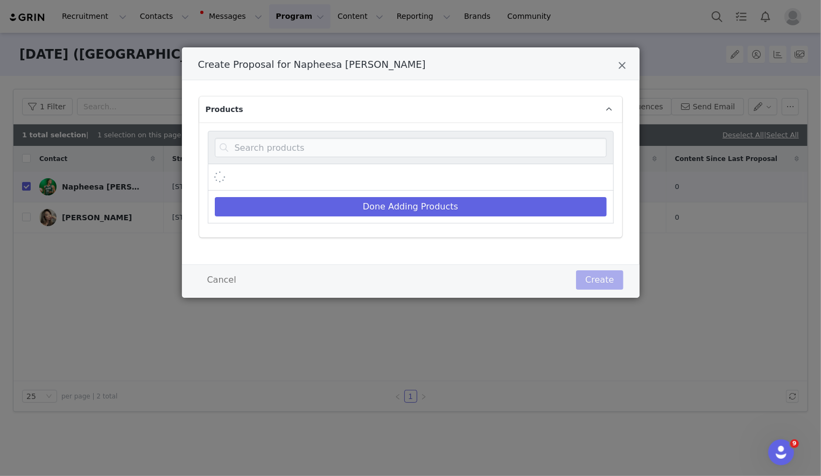
click at [508, 133] on div "Create Proposal for Napheesa Collier" at bounding box center [411, 147] width 406 height 33
click at [508, 144] on input "Create Proposal for Napheesa Collier" at bounding box center [411, 147] width 392 height 19
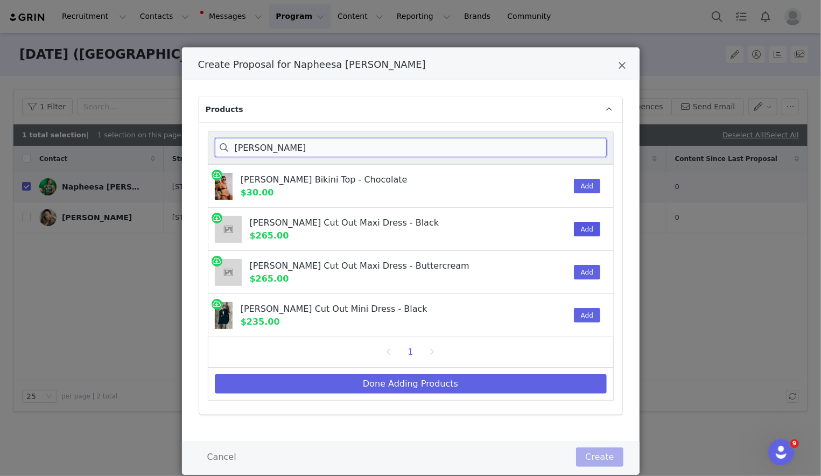
type input "[PERSON_NAME]"
click at [549, 229] on button "Add" at bounding box center [587, 229] width 26 height 15
click at [549, 313] on button "Add" at bounding box center [587, 315] width 26 height 15
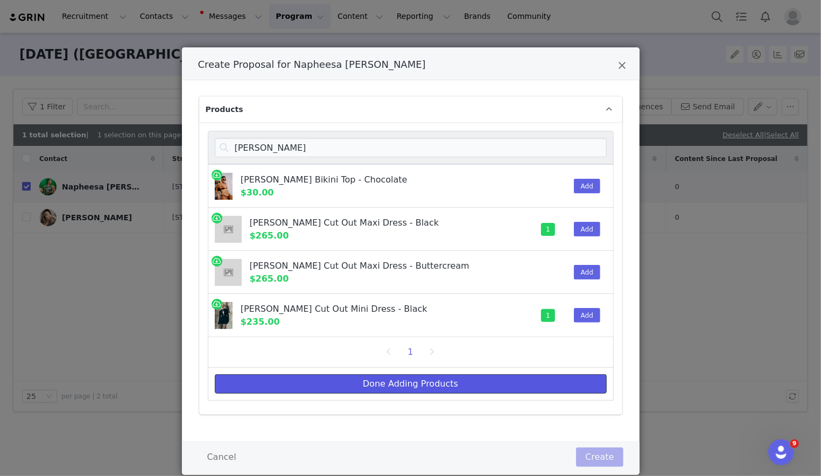
click at [548, 386] on button "Done Adding Products" at bounding box center [411, 383] width 392 height 19
select select "27568705"
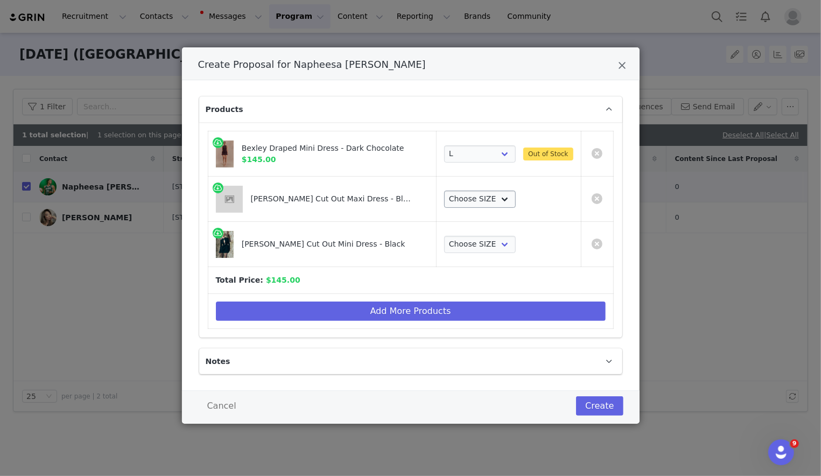
click at [488, 210] on td "Choose SIZE XXS XS S M L XL XXL 3XL" at bounding box center [509, 199] width 144 height 45
click at [488, 204] on select "Choose SIZE XXS XS S M L XL XXL 3XL" at bounding box center [480, 199] width 72 height 17
select select "27694105"
click at [444, 191] on select "Choose SIZE XXS XS S M L XL XXL 3XL" at bounding box center [480, 199] width 72 height 17
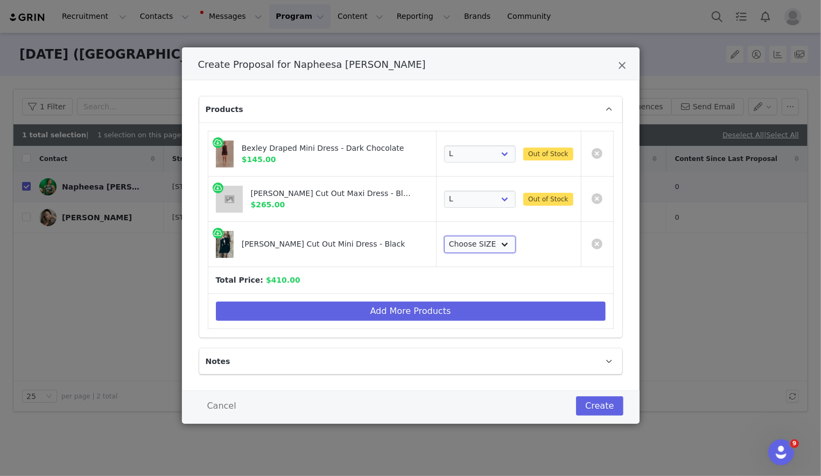
click at [480, 241] on select "Choose SIZE XXS XS S M L XL XXL 3XL" at bounding box center [480, 244] width 72 height 17
click at [444, 236] on select "Choose SIZE XXS XS S M L XL XXL 3XL" at bounding box center [480, 244] width 72 height 17
click at [474, 241] on select "Choose SIZE XXS XS S M L XL XXL 3XL" at bounding box center [480, 244] width 72 height 17
select select "27695024"
click at [444, 236] on select "Choose SIZE XXS XS S M L XL XXL 3XL" at bounding box center [480, 244] width 72 height 17
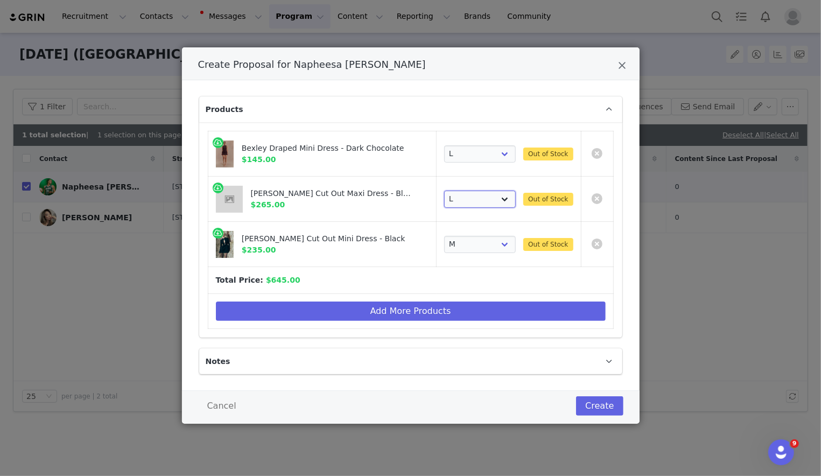
click at [477, 197] on select "Choose SIZE XXS XS S M L XL XXL 3XL" at bounding box center [480, 199] width 72 height 17
select select "27694104"
click at [444, 191] on select "Choose SIZE XXS XS S M L XL XXL 3XL" at bounding box center [480, 199] width 72 height 17
click at [479, 160] on select "Choose SIZE XXS XS S M L XL XXL 3XL" at bounding box center [480, 153] width 72 height 17
select select "27568704"
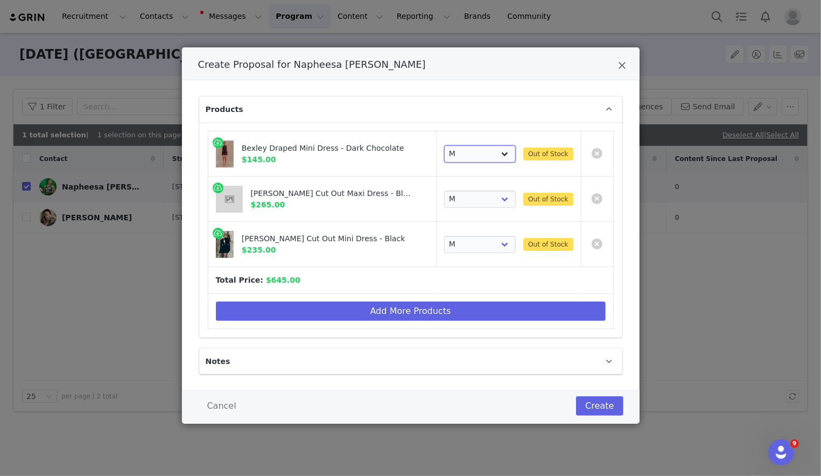
click at [444, 145] on select "Choose SIZE XXS XS S M L XL XXL 3XL" at bounding box center [480, 153] width 72 height 17
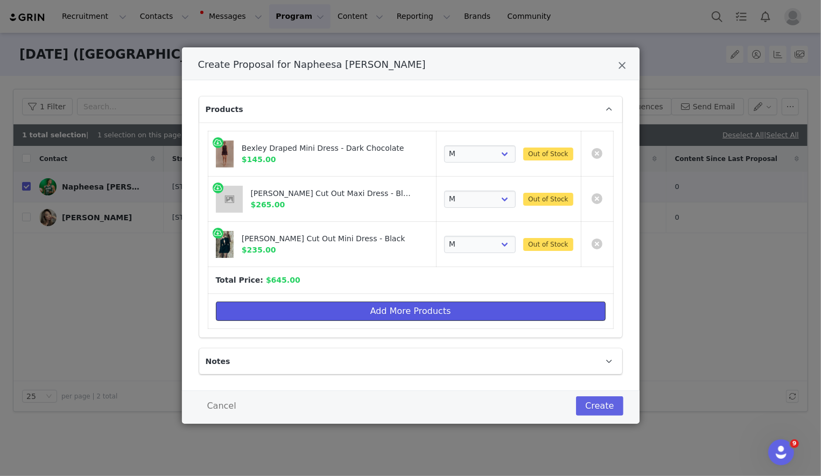
click at [457, 314] on button "Add More Products" at bounding box center [411, 311] width 390 height 19
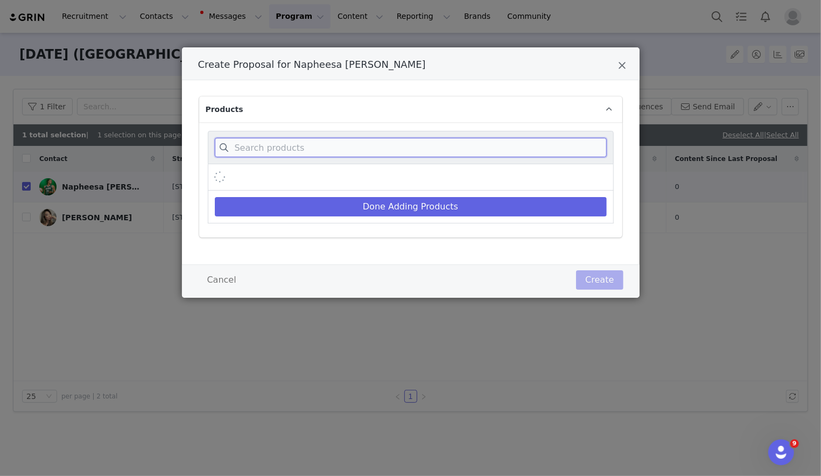
click at [447, 152] on input "Create Proposal for Napheesa Collier" at bounding box center [411, 147] width 392 height 19
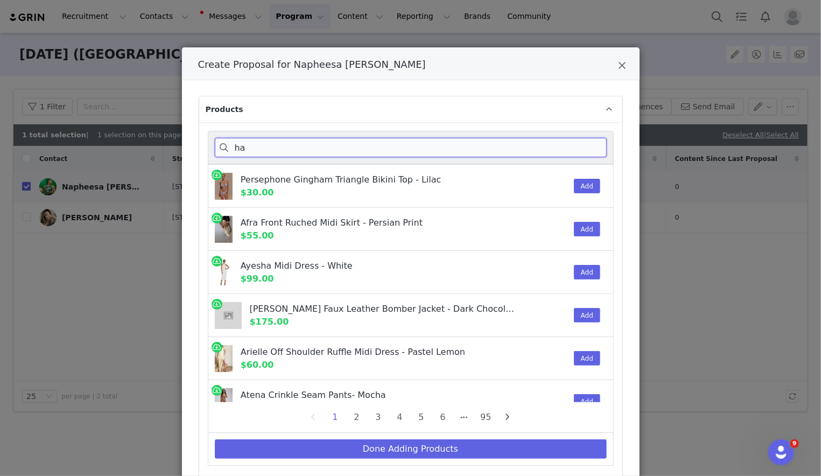
type input "ha"
